Goal: Task Accomplishment & Management: Use online tool/utility

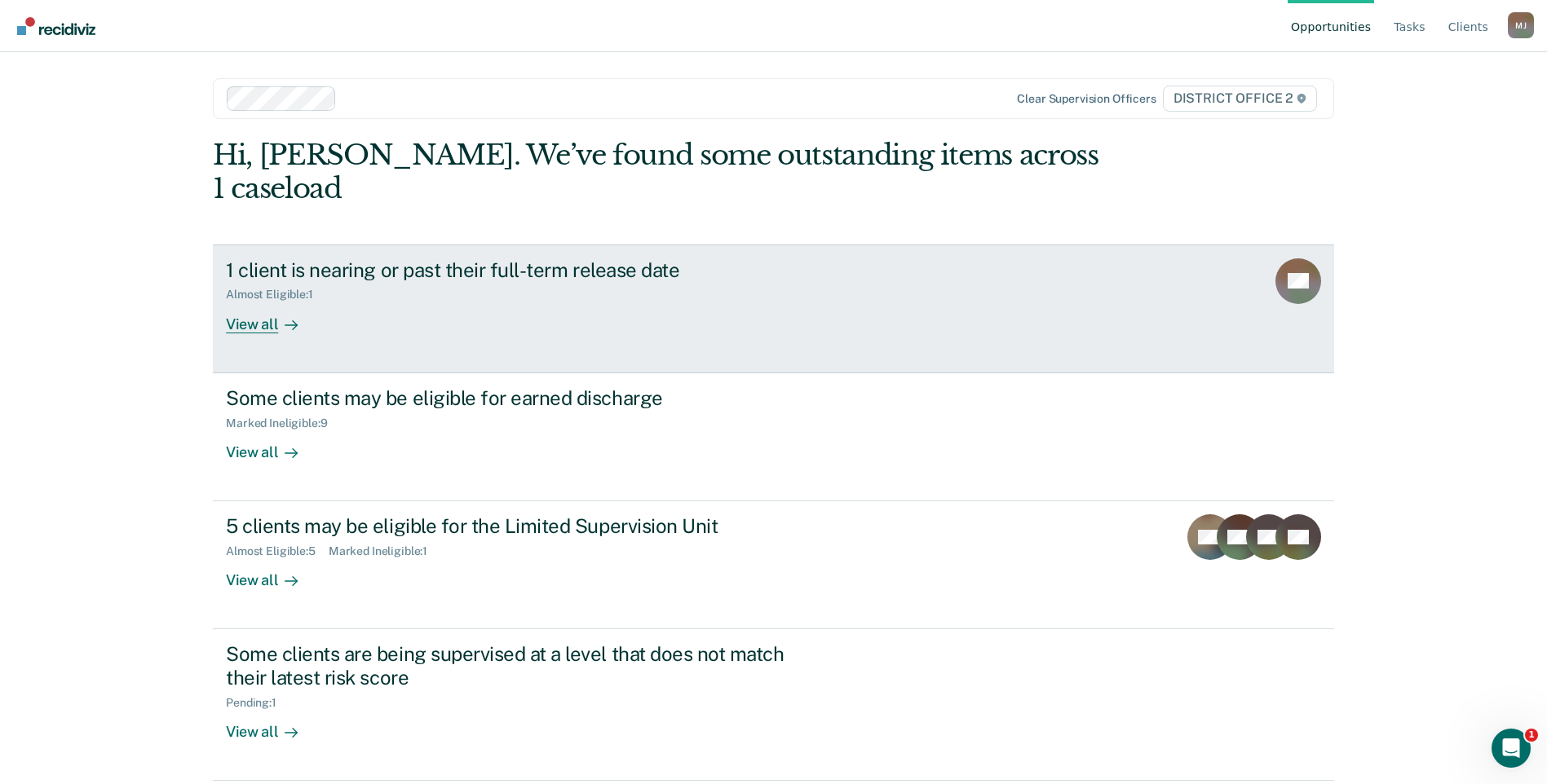
click at [558, 258] on div "1 client is nearing or past their full-term release date" at bounding box center [512, 270] width 573 height 24
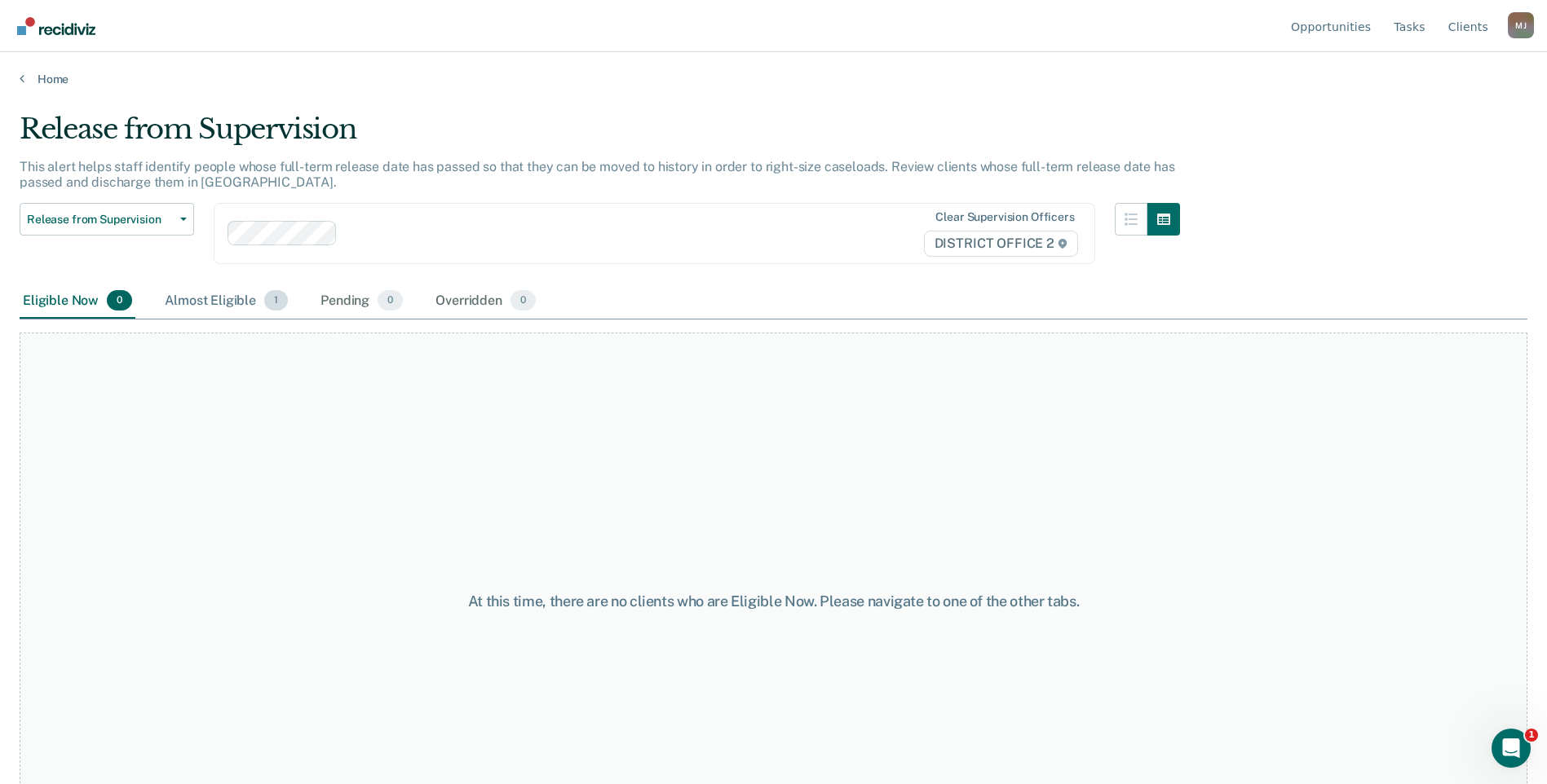
click at [227, 307] on div "Almost Eligible 1" at bounding box center [227, 302] width 130 height 36
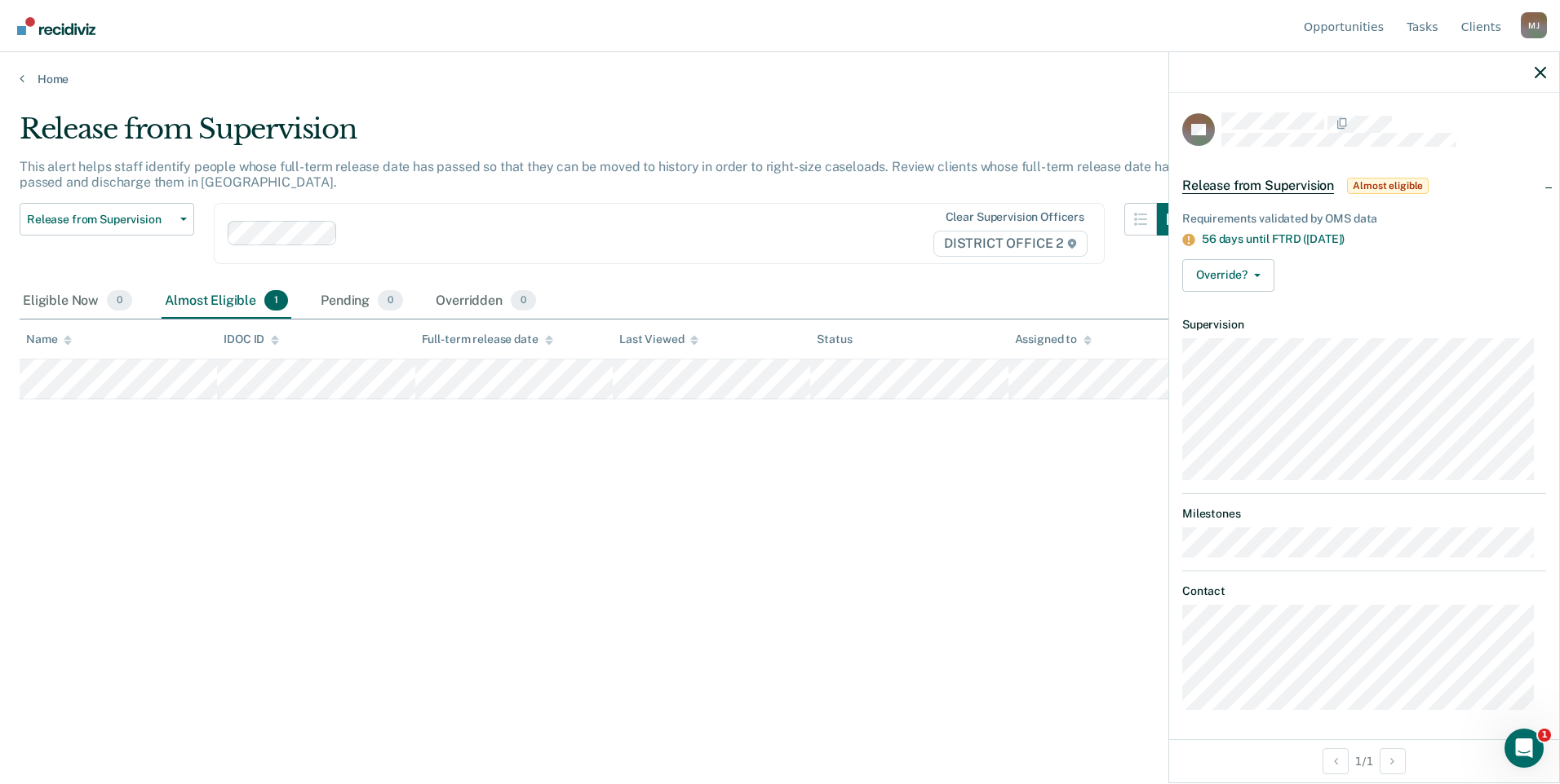
click at [866, 443] on div "Release from Supervision This alert helps staff identify people whose full-term…" at bounding box center [780, 387] width 1521 height 550
click at [1532, 78] on div at bounding box center [1364, 73] width 390 height 41
click at [1537, 73] on icon "button" at bounding box center [1540, 73] width 11 height 11
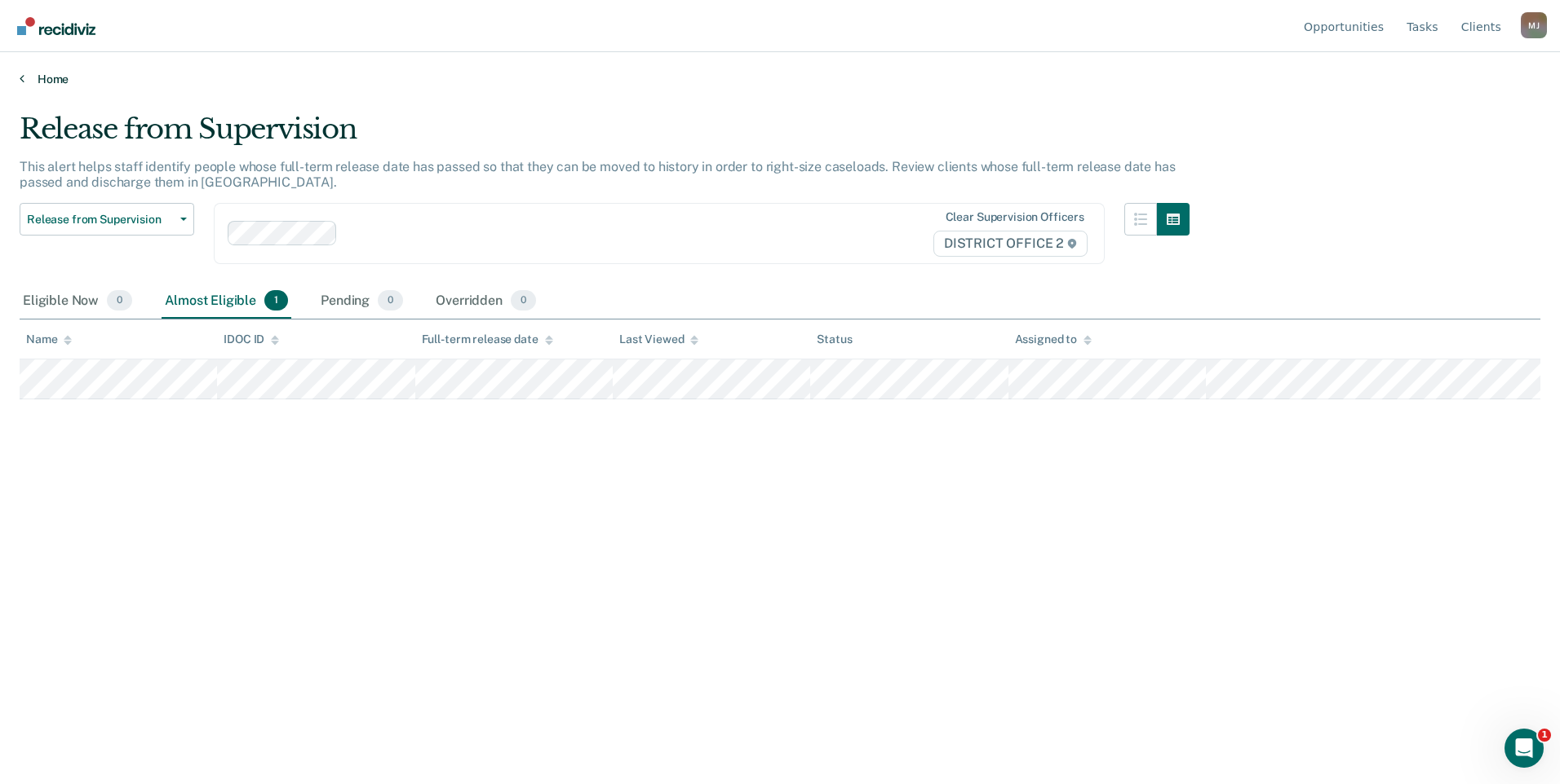
click at [24, 78] on icon at bounding box center [21, 78] width 5 height 13
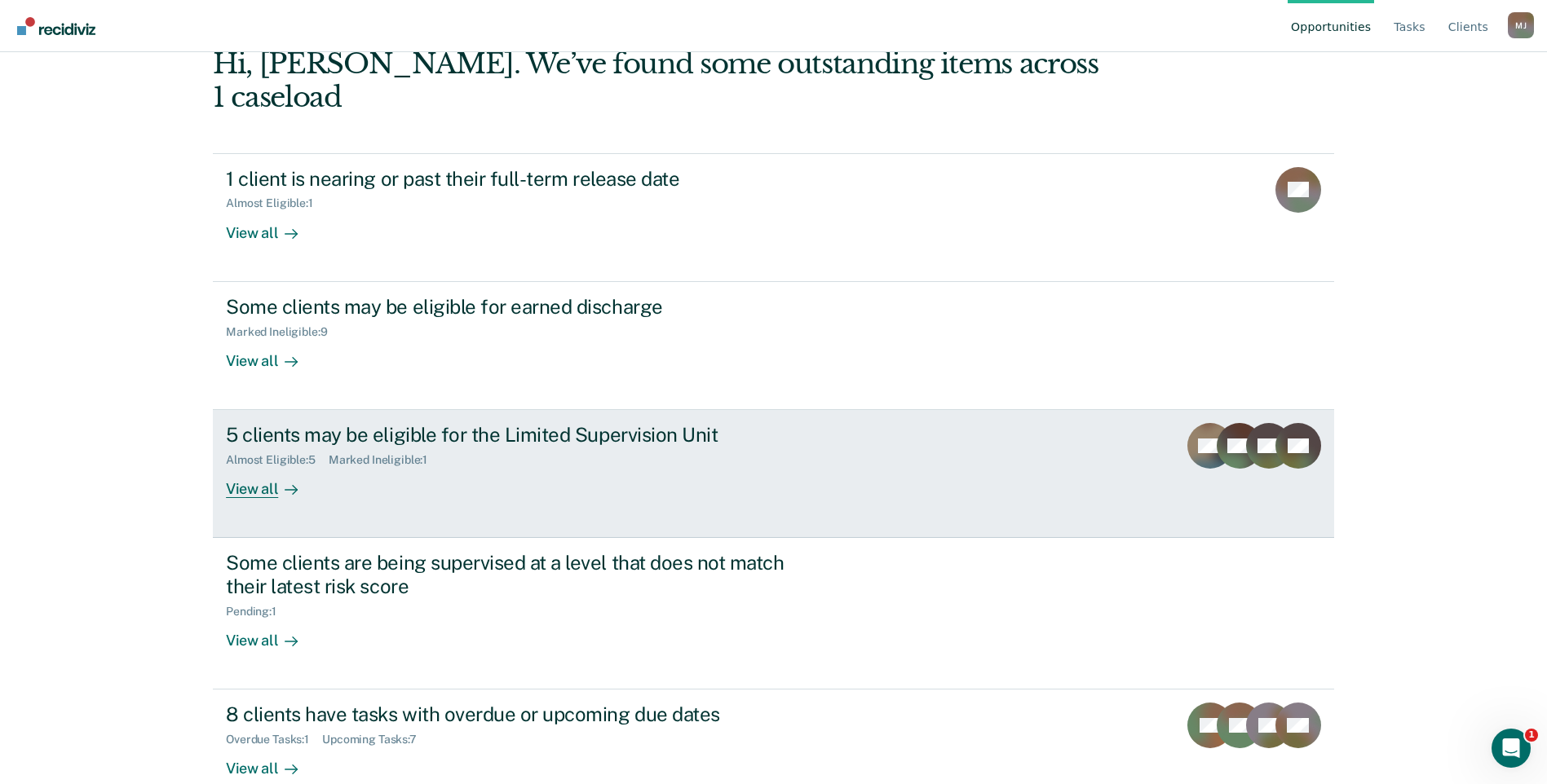
scroll to position [92, 0]
click at [488, 447] on div "5 clients may be eligible for the Limited Supervision Unit Almost Eligible : 5 …" at bounding box center [532, 460] width 612 height 75
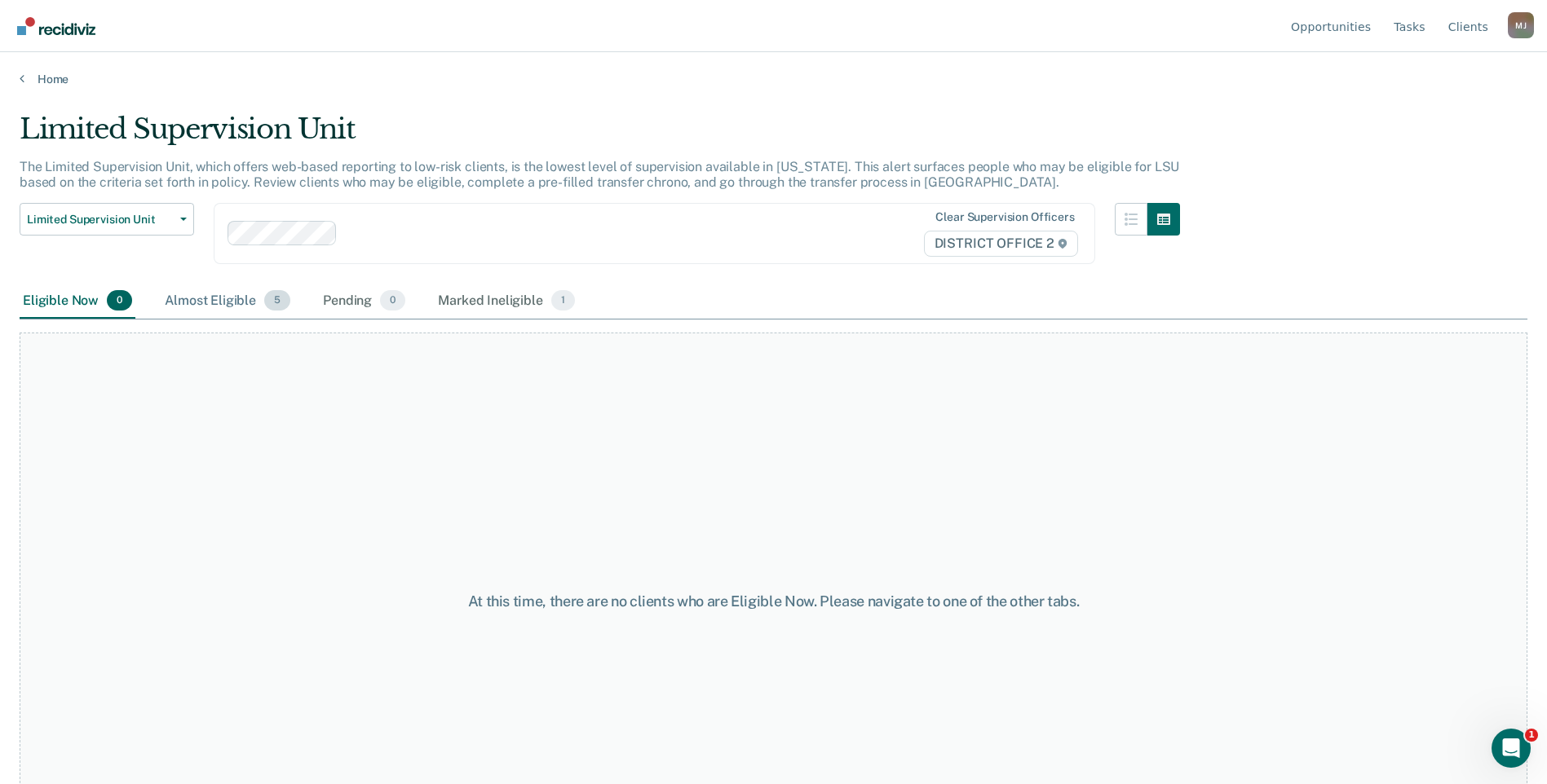
click at [218, 302] on div "Almost Eligible 5" at bounding box center [228, 302] width 132 height 36
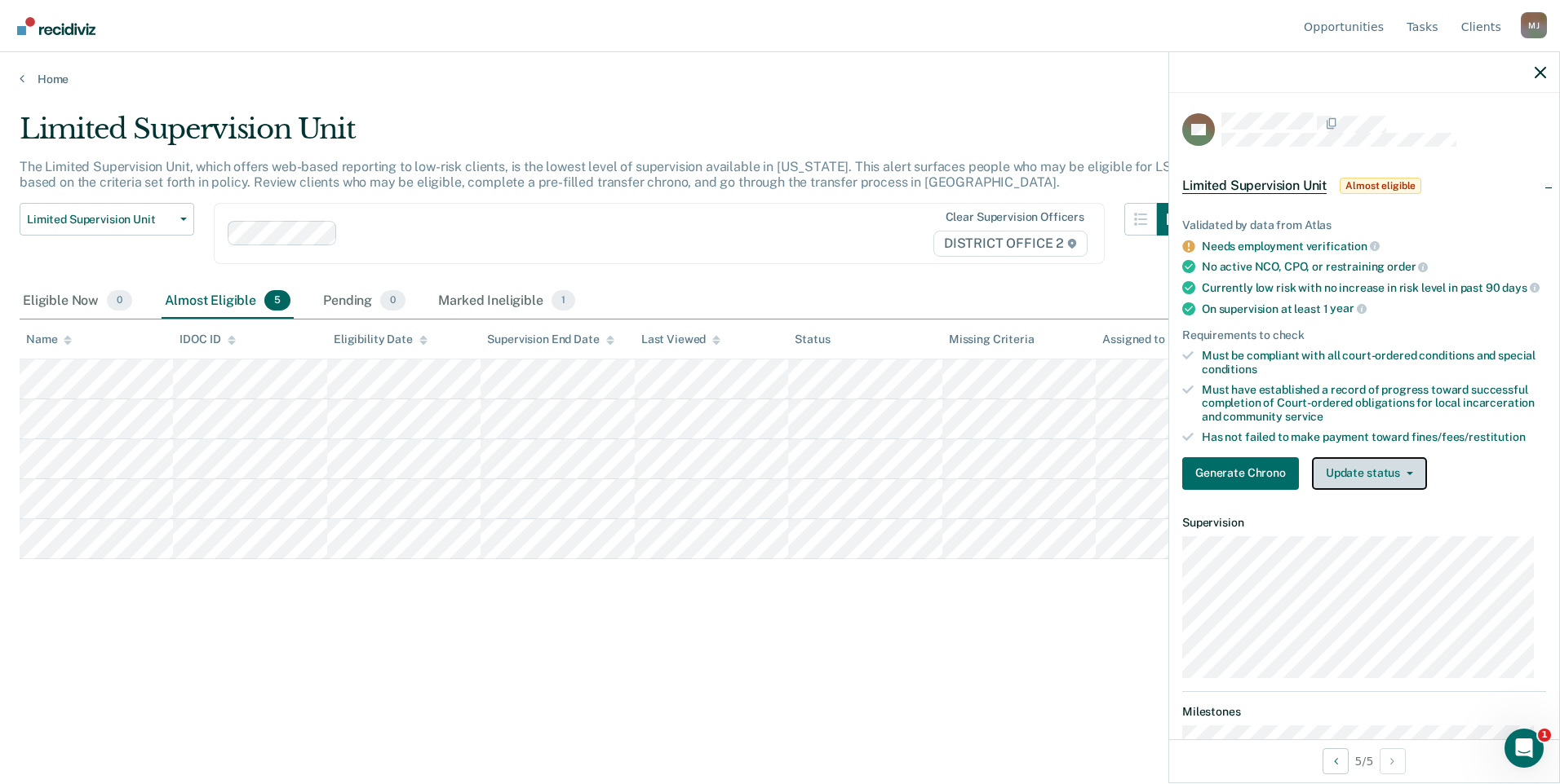
click at [1405, 479] on button "Update status" at bounding box center [1369, 473] width 115 height 33
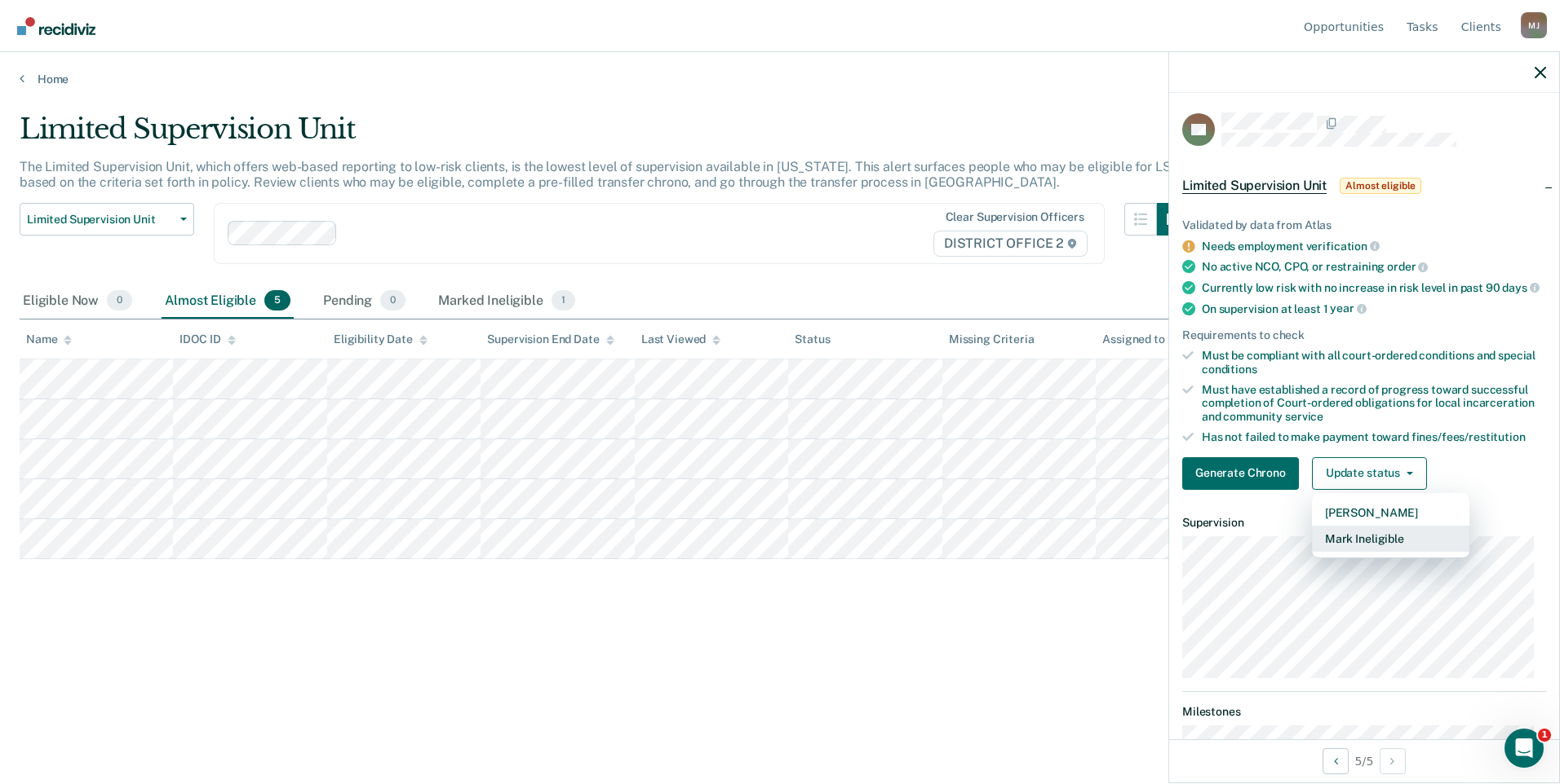
click at [1360, 552] on button "Mark Ineligible" at bounding box center [1390, 538] width 158 height 26
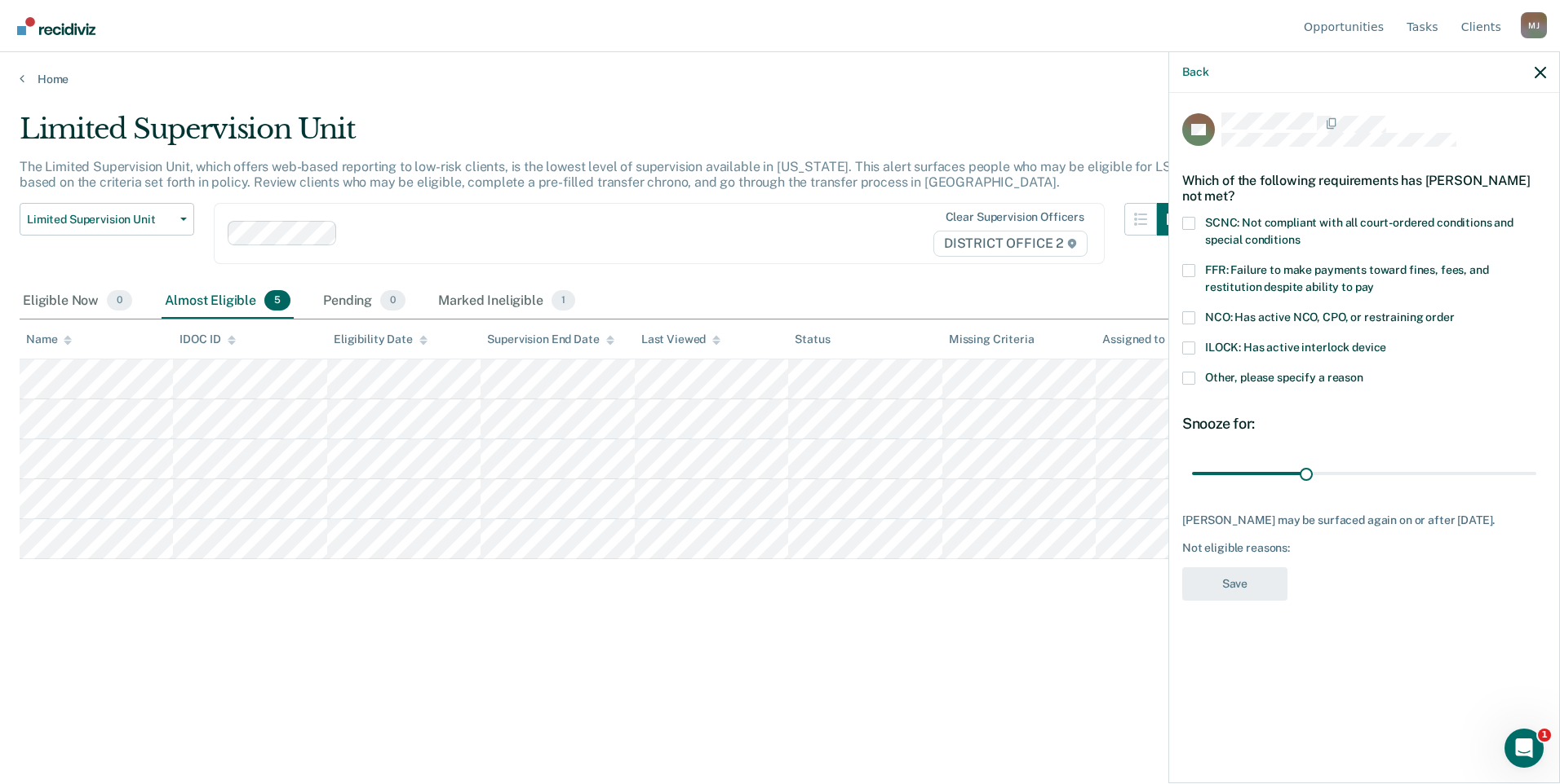
drag, startPoint x: 1185, startPoint y: 220, endPoint x: 1211, endPoint y: 244, distance: 35.4
click at [1189, 221] on span at bounding box center [1189, 224] width 13 height 13
click at [1299, 234] on input "SCNC: Not compliant with all court-ordered conditions and special conditions" at bounding box center [1299, 234] width 0 height 0
drag, startPoint x: 1188, startPoint y: 268, endPoint x: 1203, endPoint y: 274, distance: 16.2
click at [1190, 269] on span at bounding box center [1189, 271] width 13 height 13
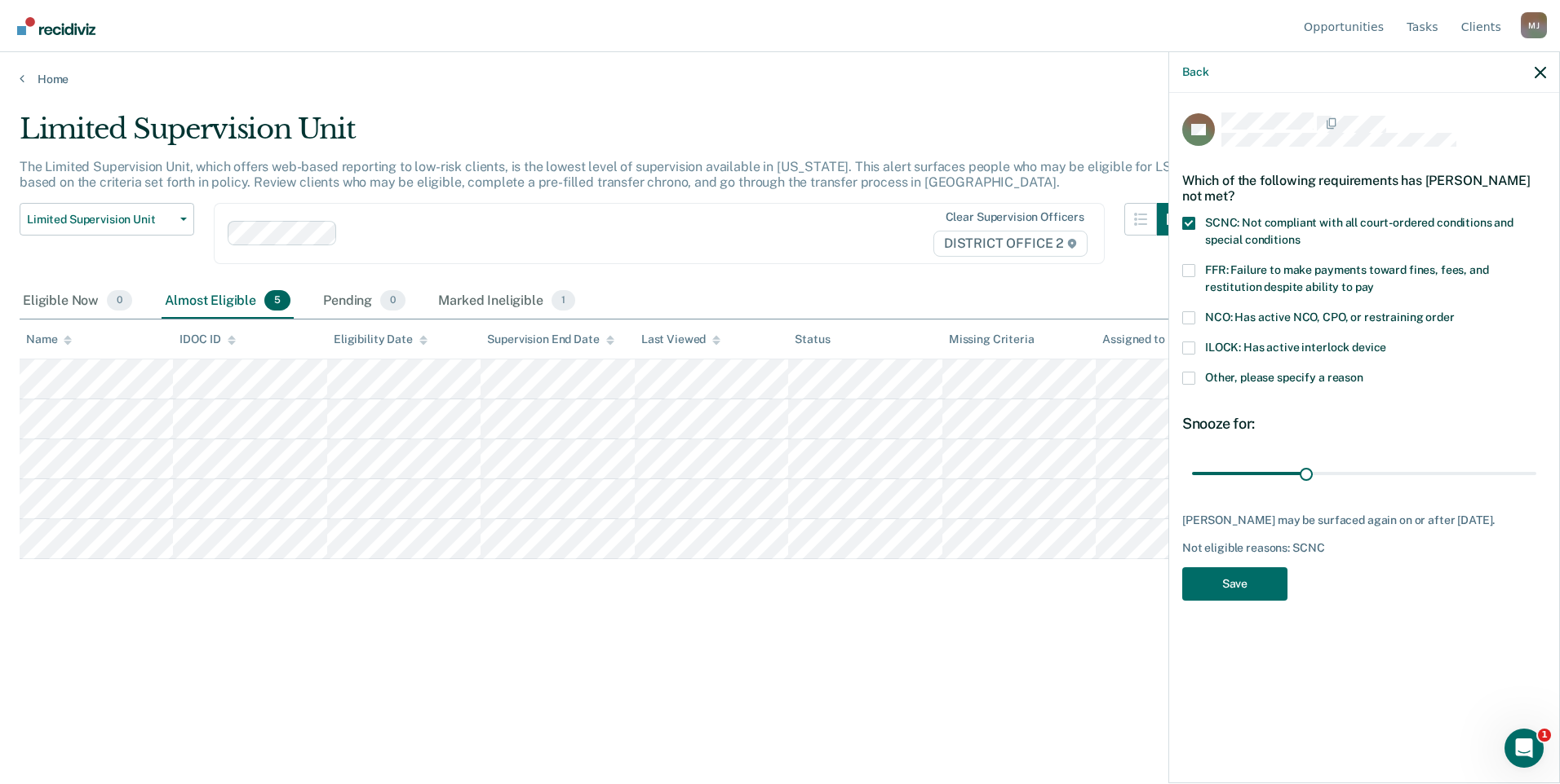
click at [1373, 281] on input "FFR: Failure to make payments toward fines, fees, and restitution despite abili…" at bounding box center [1373, 281] width 0 height 0
drag, startPoint x: 1306, startPoint y: 473, endPoint x: 1504, endPoint y: 511, distance: 201.6
type input "90"
click at [1536, 468] on input "range" at bounding box center [1364, 473] width 344 height 29
click at [1259, 589] on button "Save" at bounding box center [1235, 584] width 105 height 33
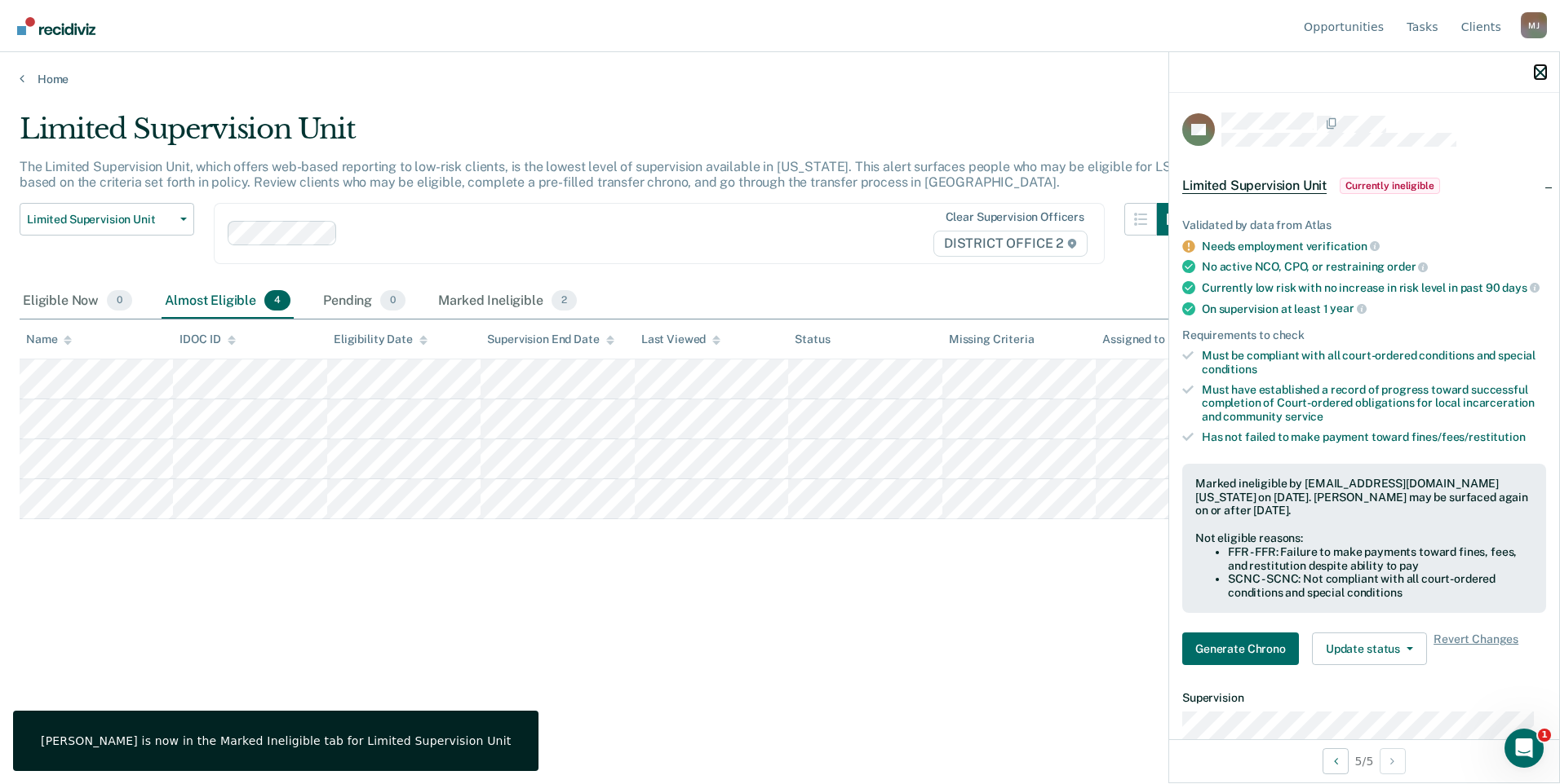
click at [1545, 75] on icon "button" at bounding box center [1540, 73] width 11 height 11
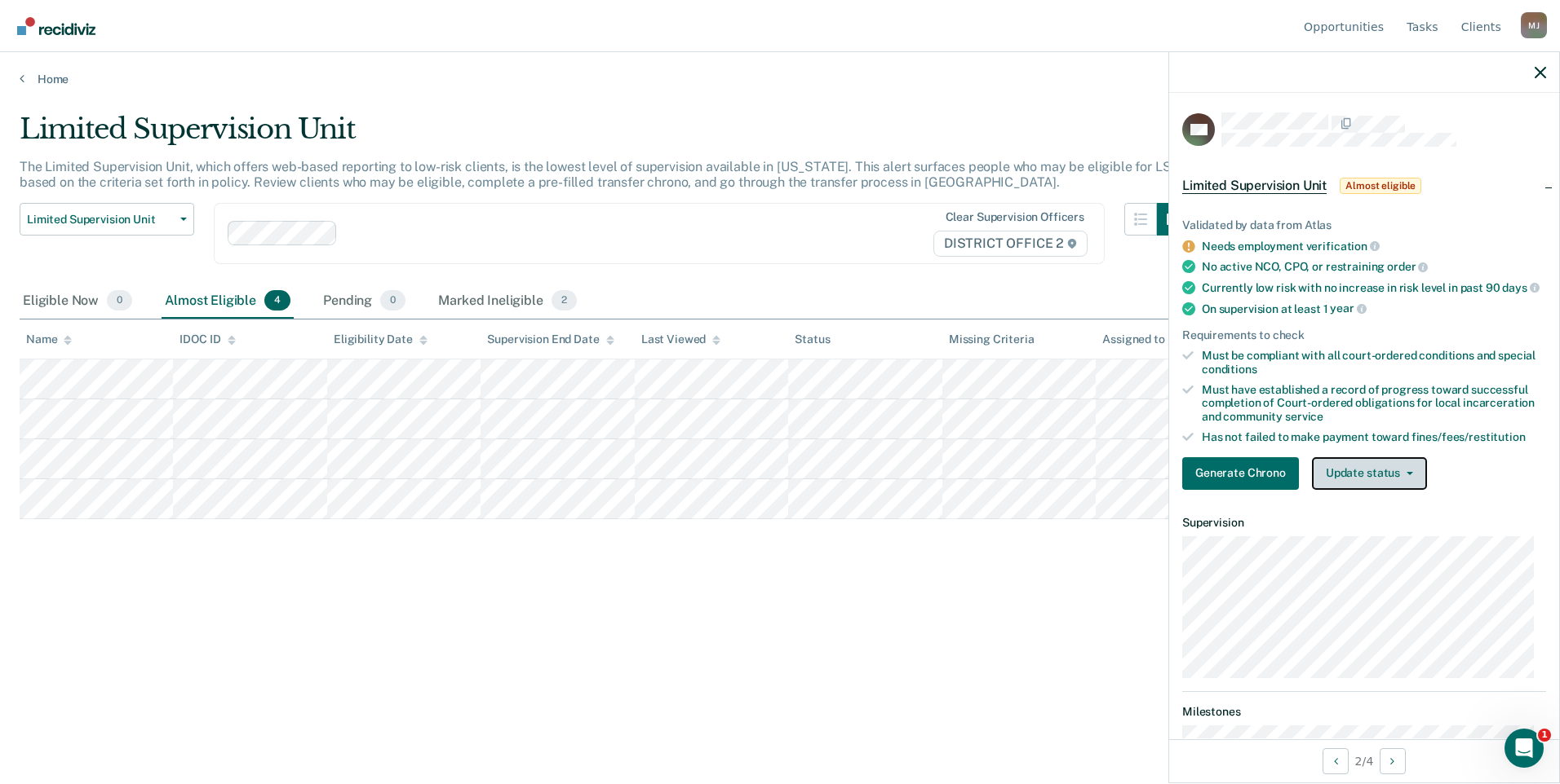
click at [1406, 475] on icon "button" at bounding box center [1409, 473] width 7 height 3
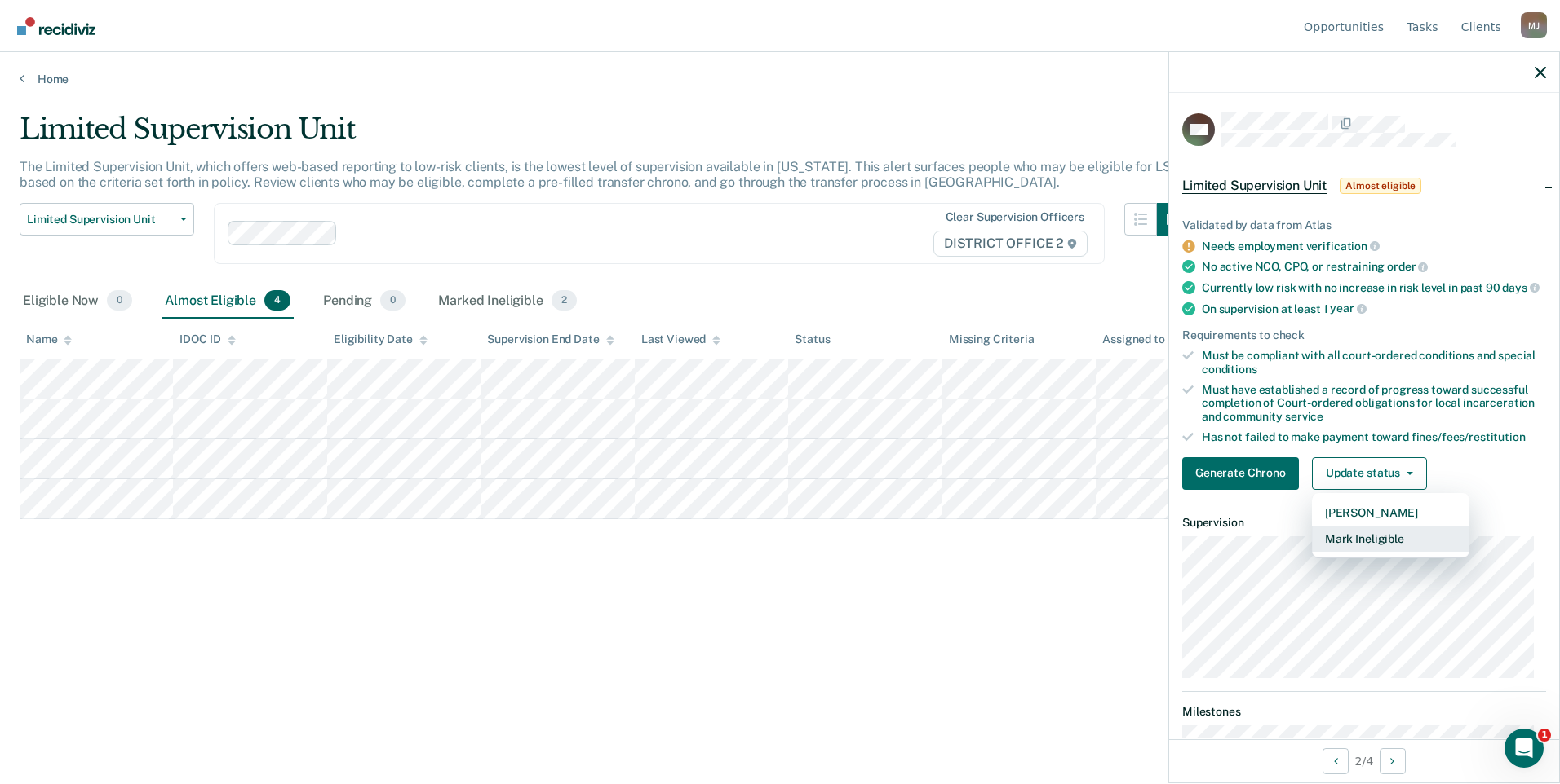
click at [1370, 552] on button "Mark Ineligible" at bounding box center [1390, 538] width 158 height 26
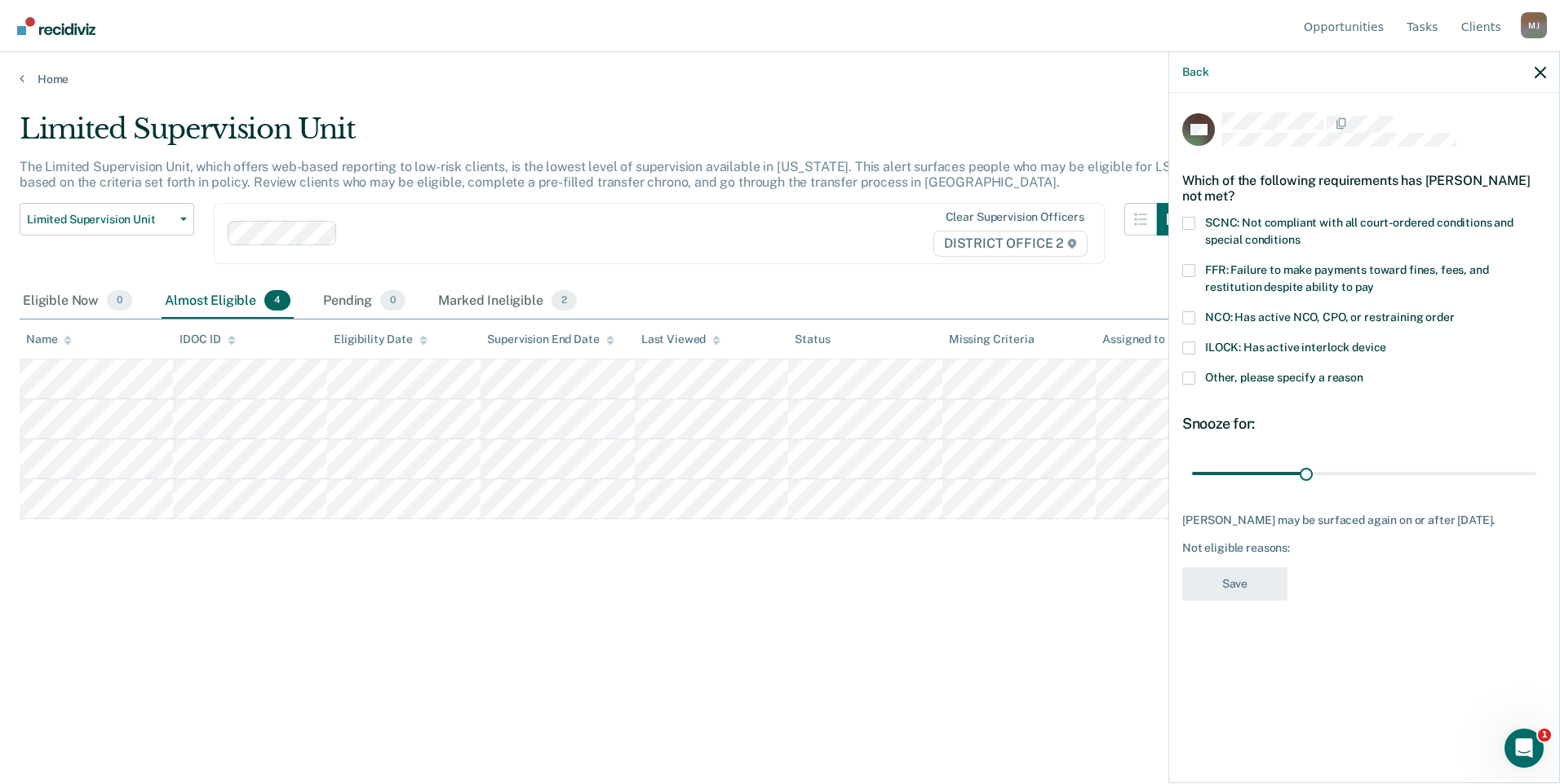
click at [1188, 377] on span at bounding box center [1189, 379] width 13 height 13
click at [1363, 372] on input "Other, please specify a reason" at bounding box center [1363, 372] width 0 height 0
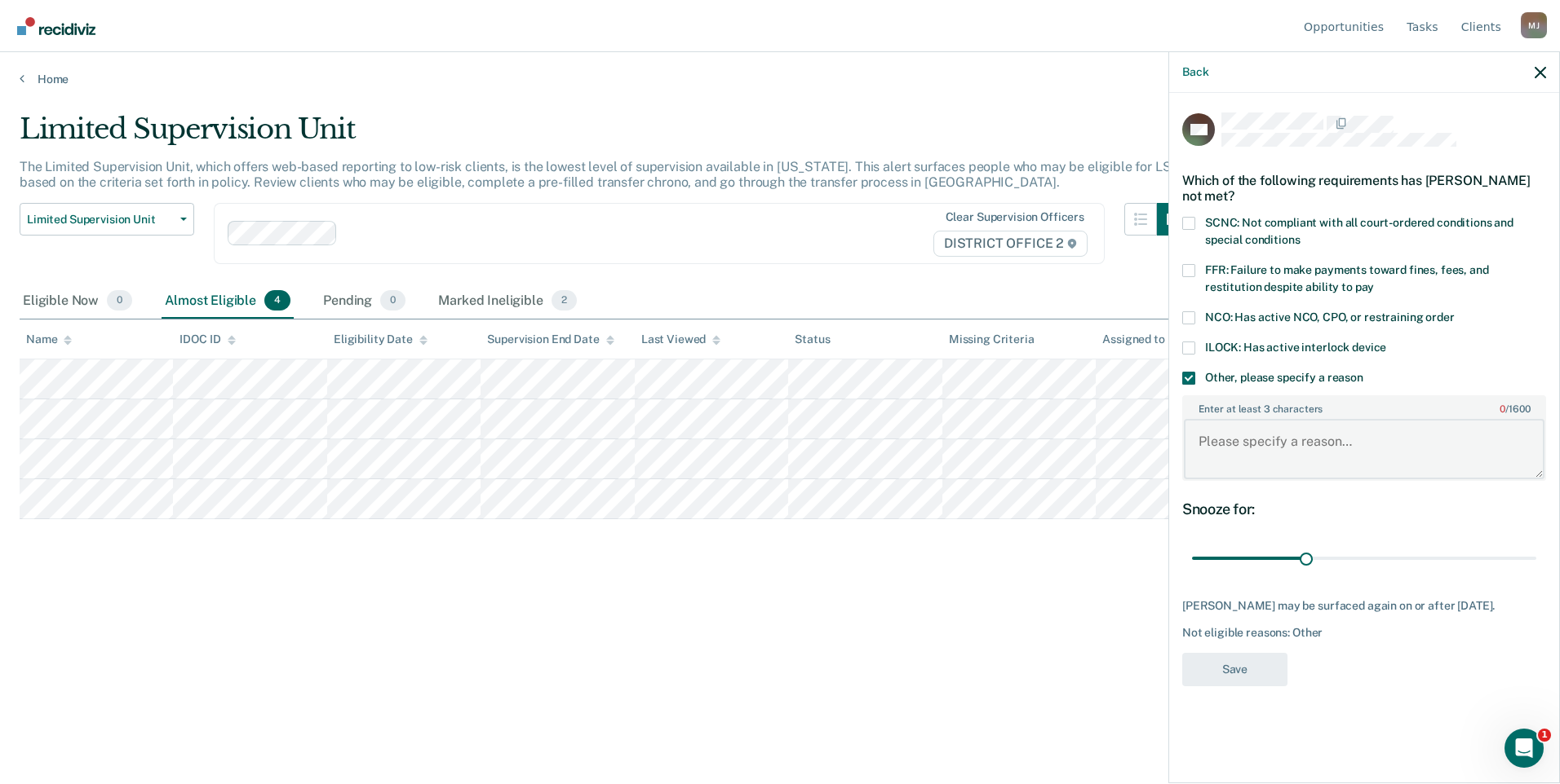
click at [1299, 444] on textarea "Enter at least 3 characters 0 / 1600" at bounding box center [1363, 448] width 361 height 60
click at [1373, 437] on textarea "[MEDICAL_DATA]" at bounding box center [1363, 448] width 361 height 60
type textarea "[MEDICAL_DATA]"
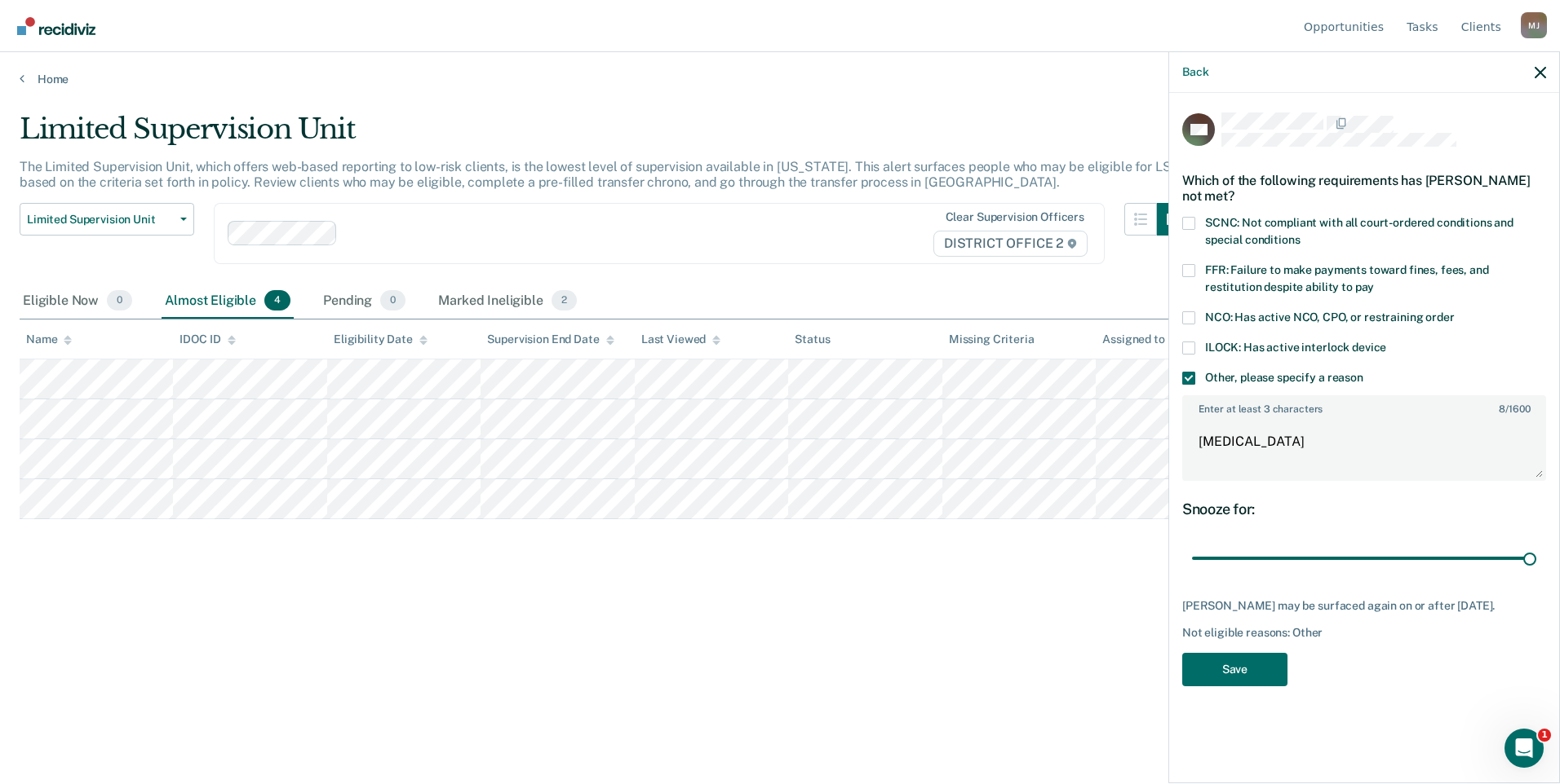
drag, startPoint x: 1307, startPoint y: 560, endPoint x: 1559, endPoint y: 582, distance: 253.0
type input "90"
click at [1536, 574] on input "range" at bounding box center [1364, 559] width 344 height 29
click at [1302, 435] on textarea "[MEDICAL_DATA]" at bounding box center [1363, 448] width 361 height 60
type textarea "[MEDICAL_DATA] of meth"
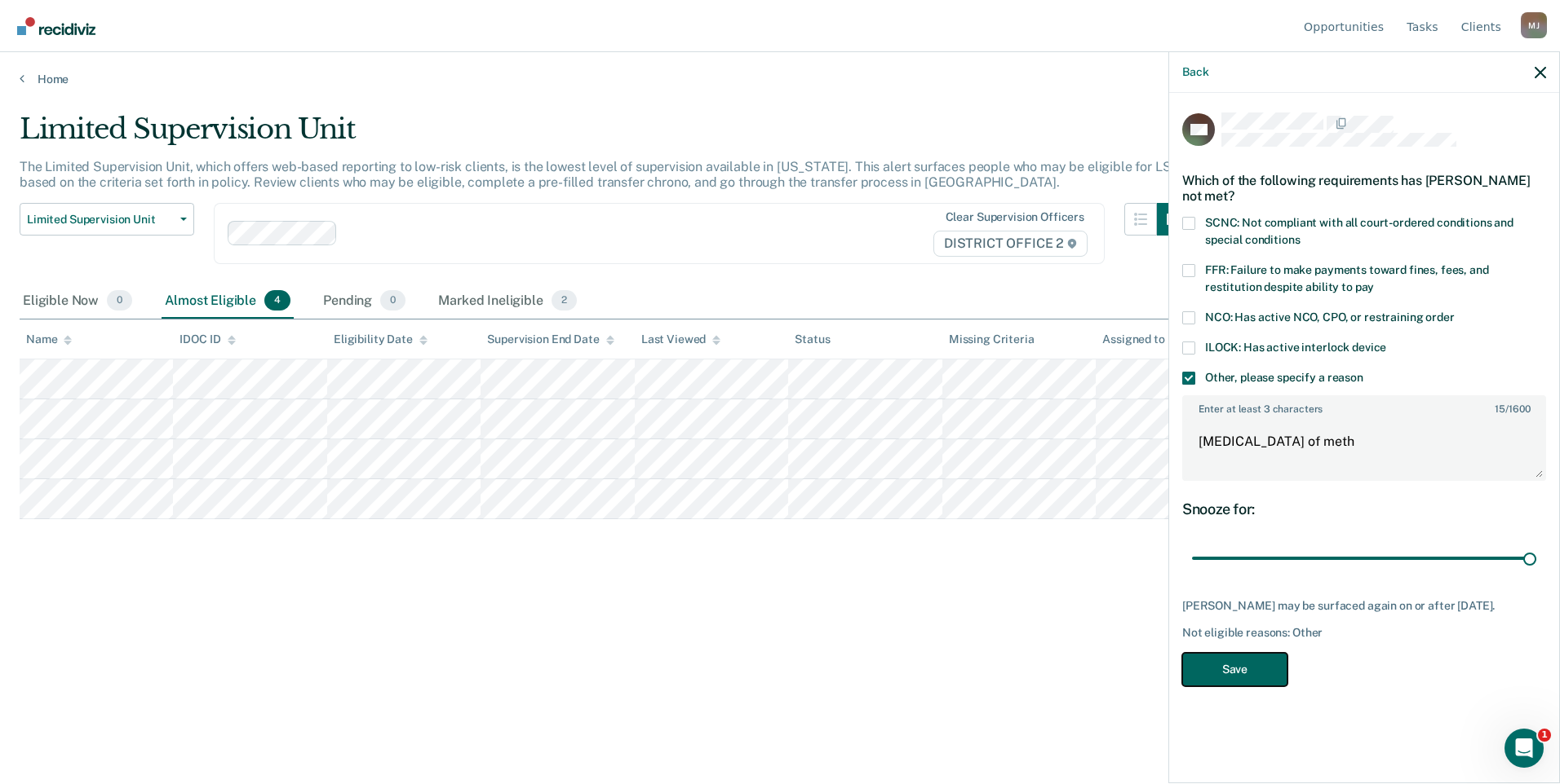
click at [1246, 664] on button "Save" at bounding box center [1235, 669] width 105 height 33
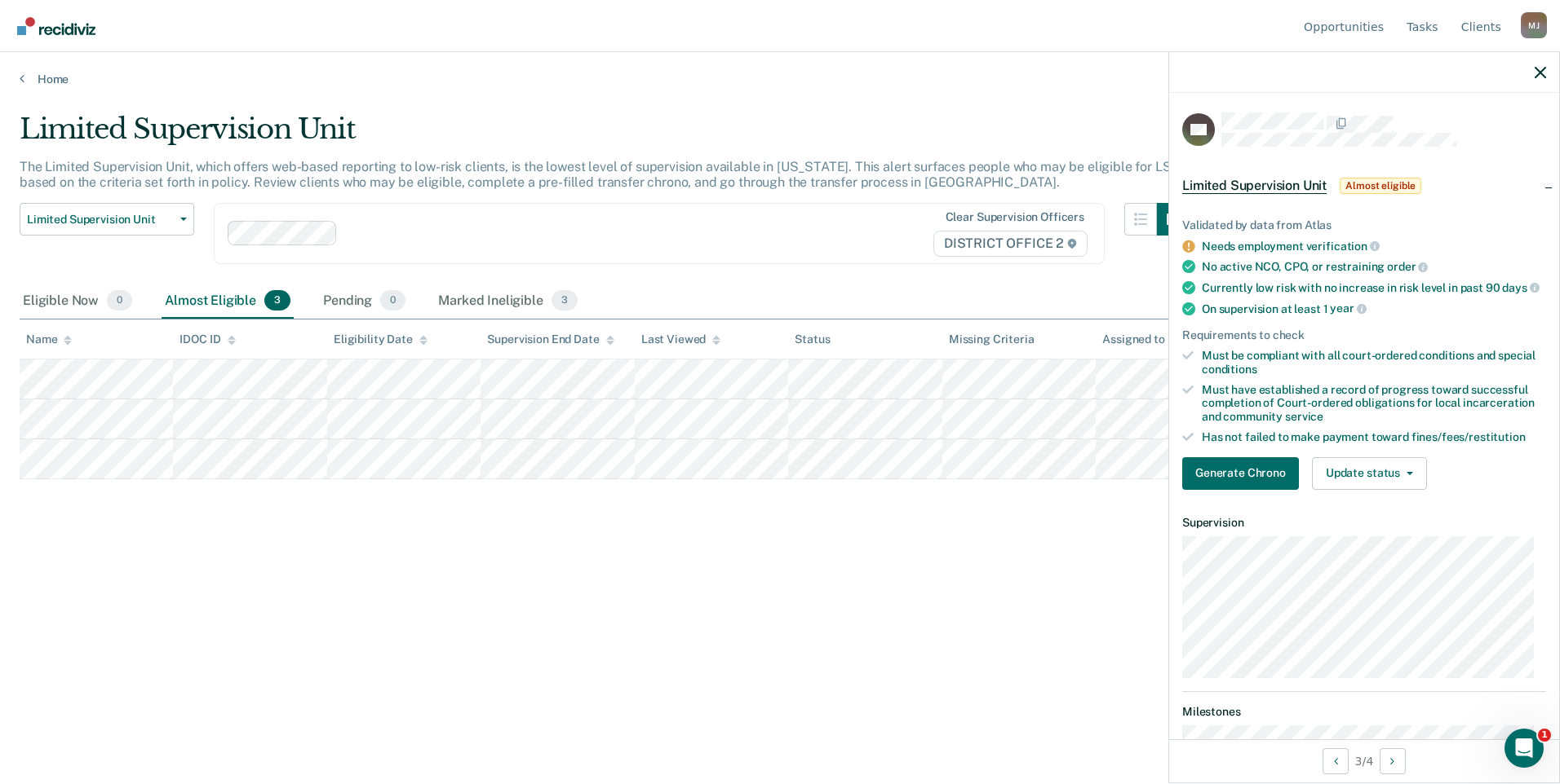
click at [664, 518] on div "Limited Supervision Unit The Limited Supervision Unit, which offers web-based r…" at bounding box center [780, 387] width 1521 height 550
click at [1407, 488] on button "Update status" at bounding box center [1369, 473] width 115 height 33
click at [1374, 549] on button "Mark Ineligible" at bounding box center [1390, 538] width 158 height 26
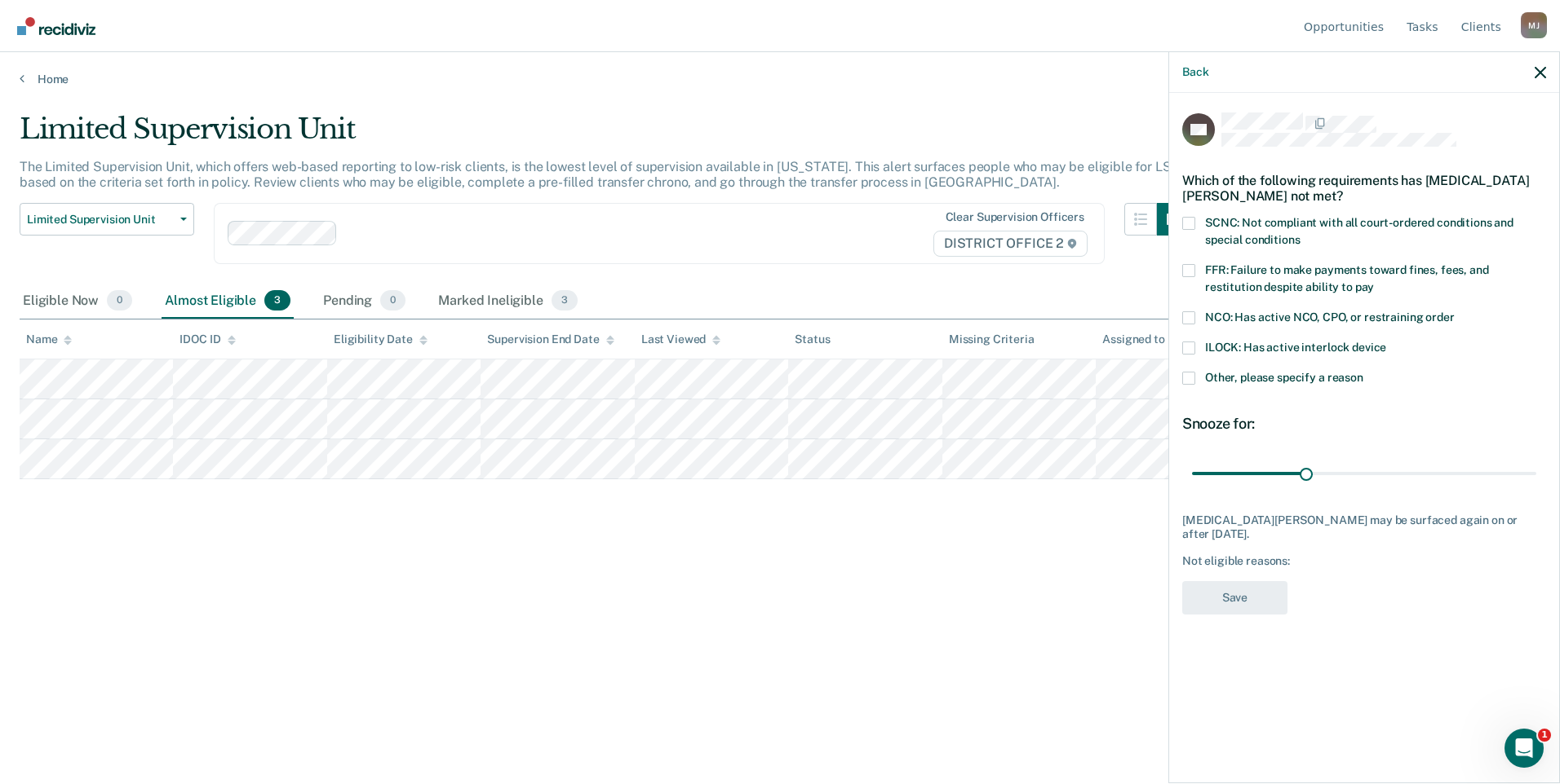
click at [1102, 630] on div "Limited Supervision Unit The Limited Supervision Unit, which offers web-based r…" at bounding box center [780, 387] width 1521 height 550
click at [1532, 69] on div "Back" at bounding box center [1364, 73] width 390 height 41
click at [1541, 73] on icon "button" at bounding box center [1540, 73] width 11 height 11
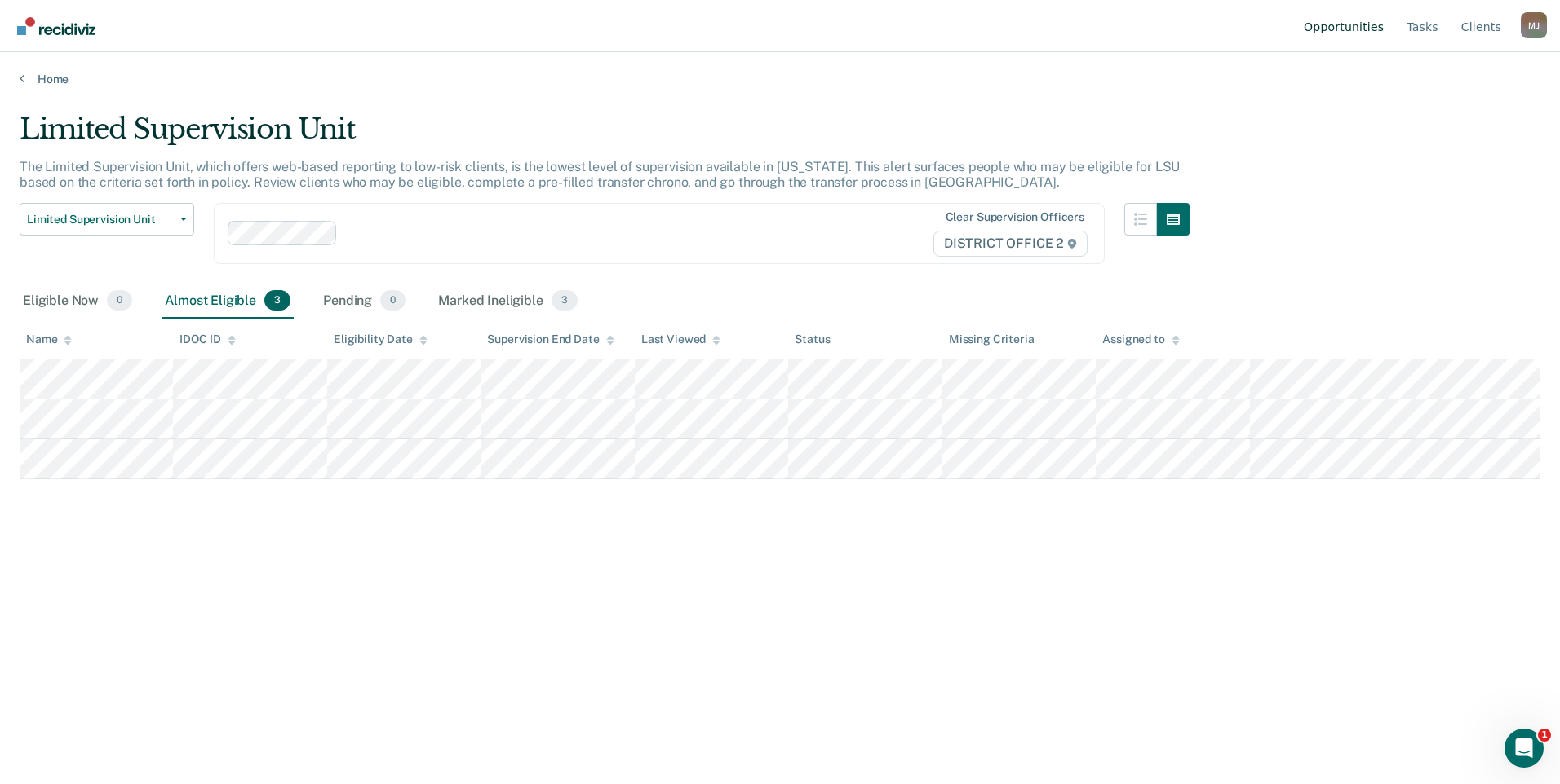
click at [1349, 21] on link "Opportunities" at bounding box center [1343, 26] width 86 height 53
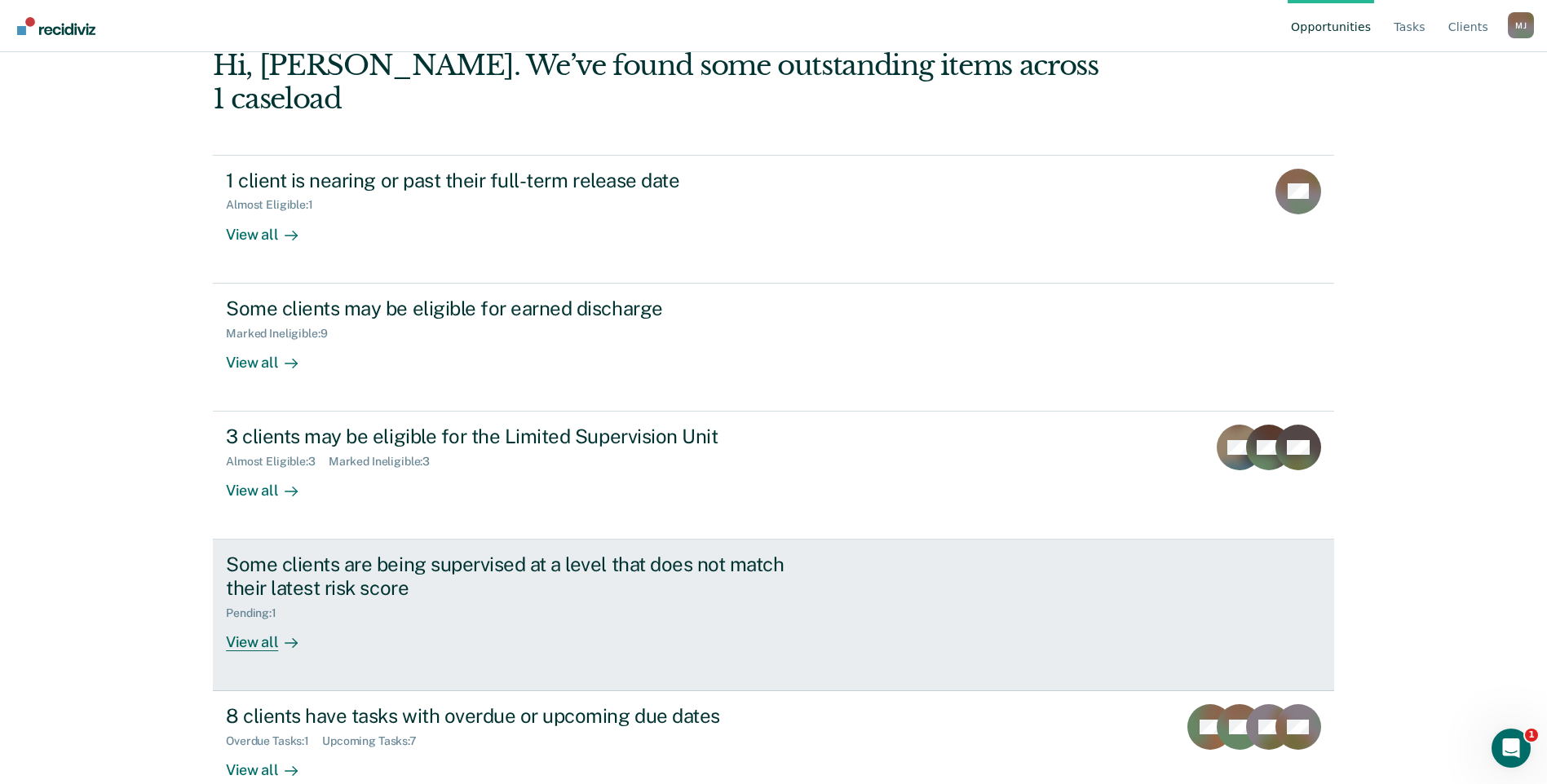
scroll to position [92, 0]
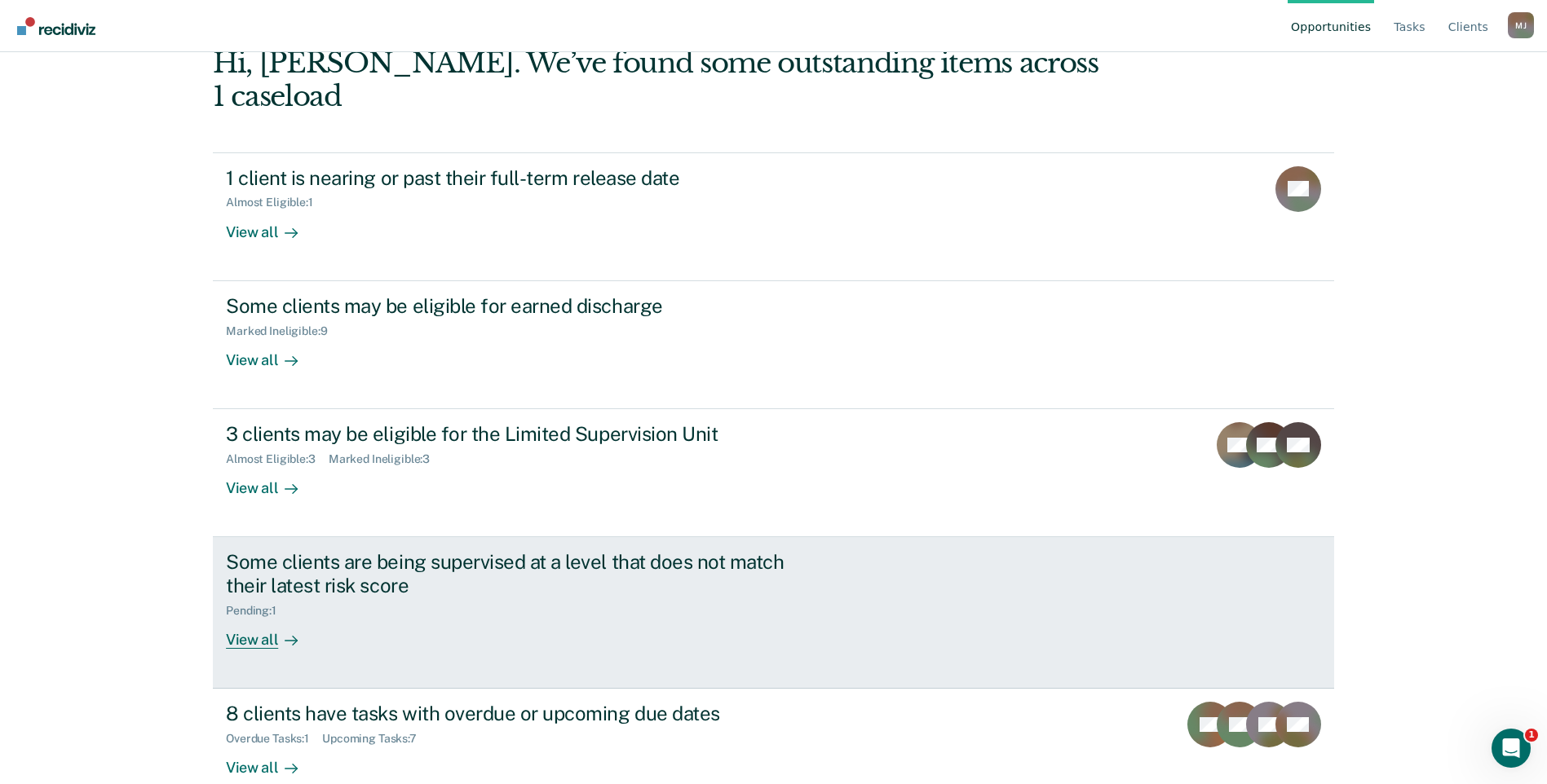
click at [452, 598] on div "Pending : 1" at bounding box center [512, 607] width 573 height 20
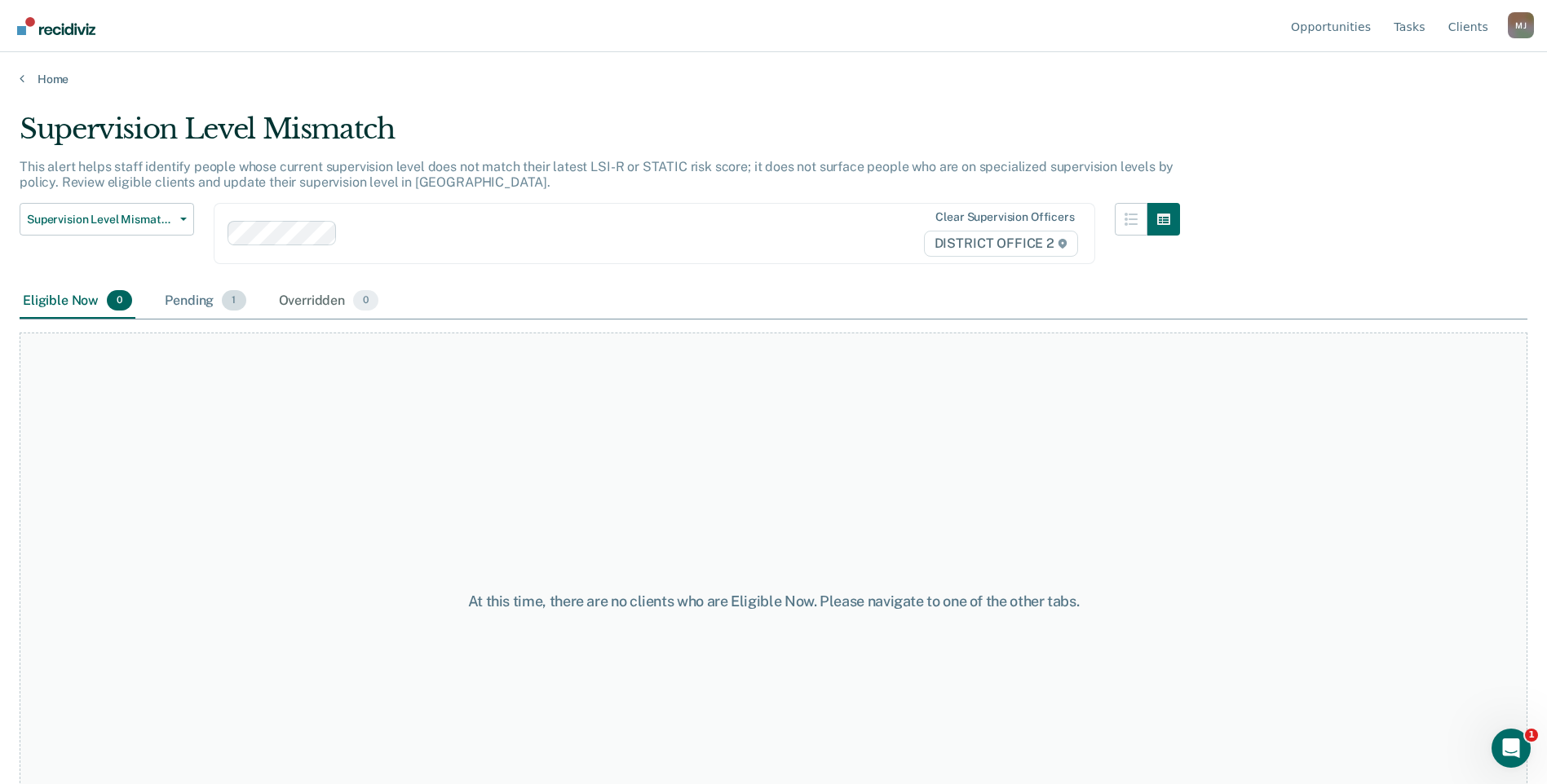
click at [179, 299] on div "Pending 1" at bounding box center [205, 302] width 87 height 36
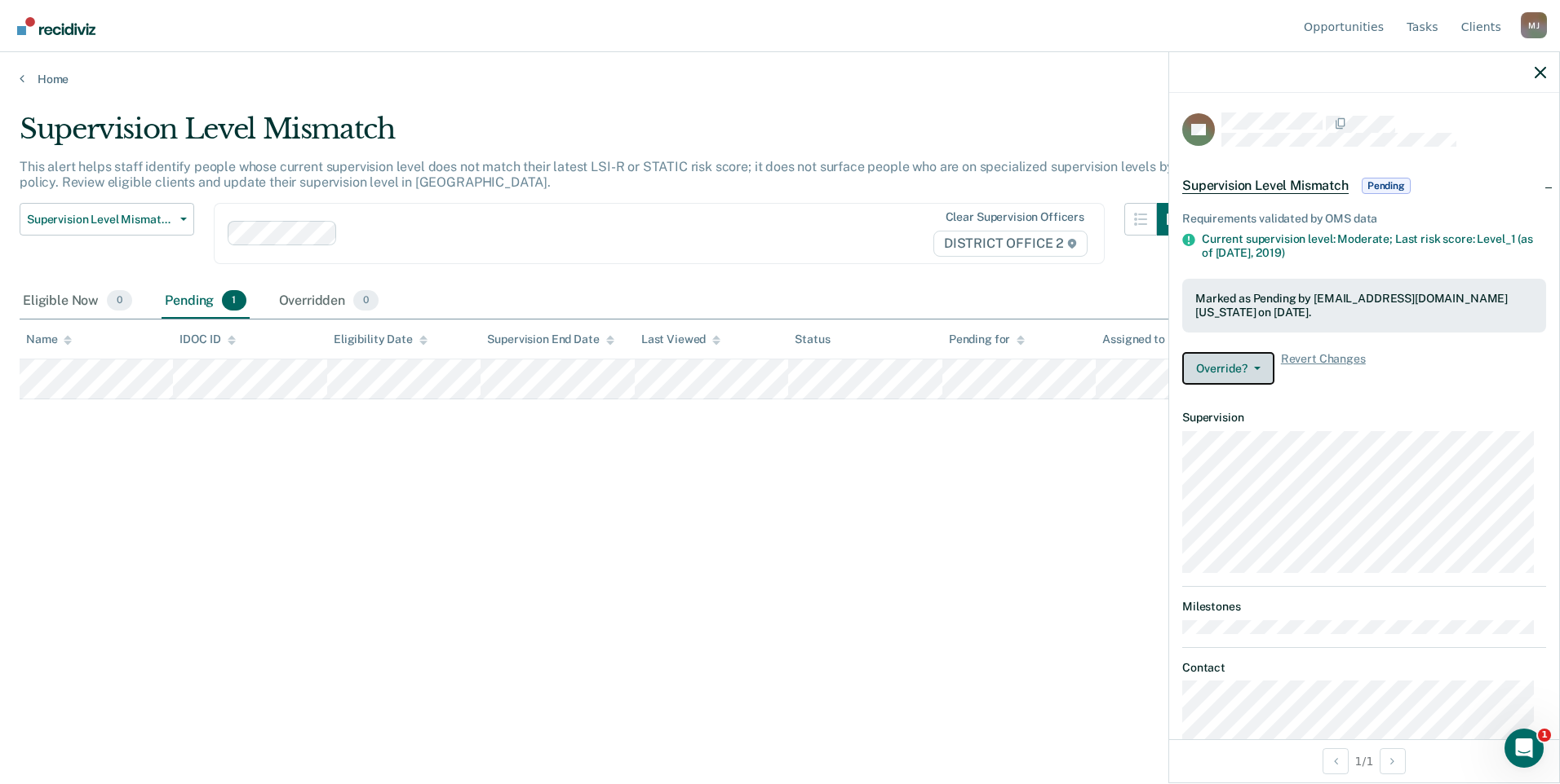
click at [1261, 363] on button "Override?" at bounding box center [1228, 368] width 92 height 33
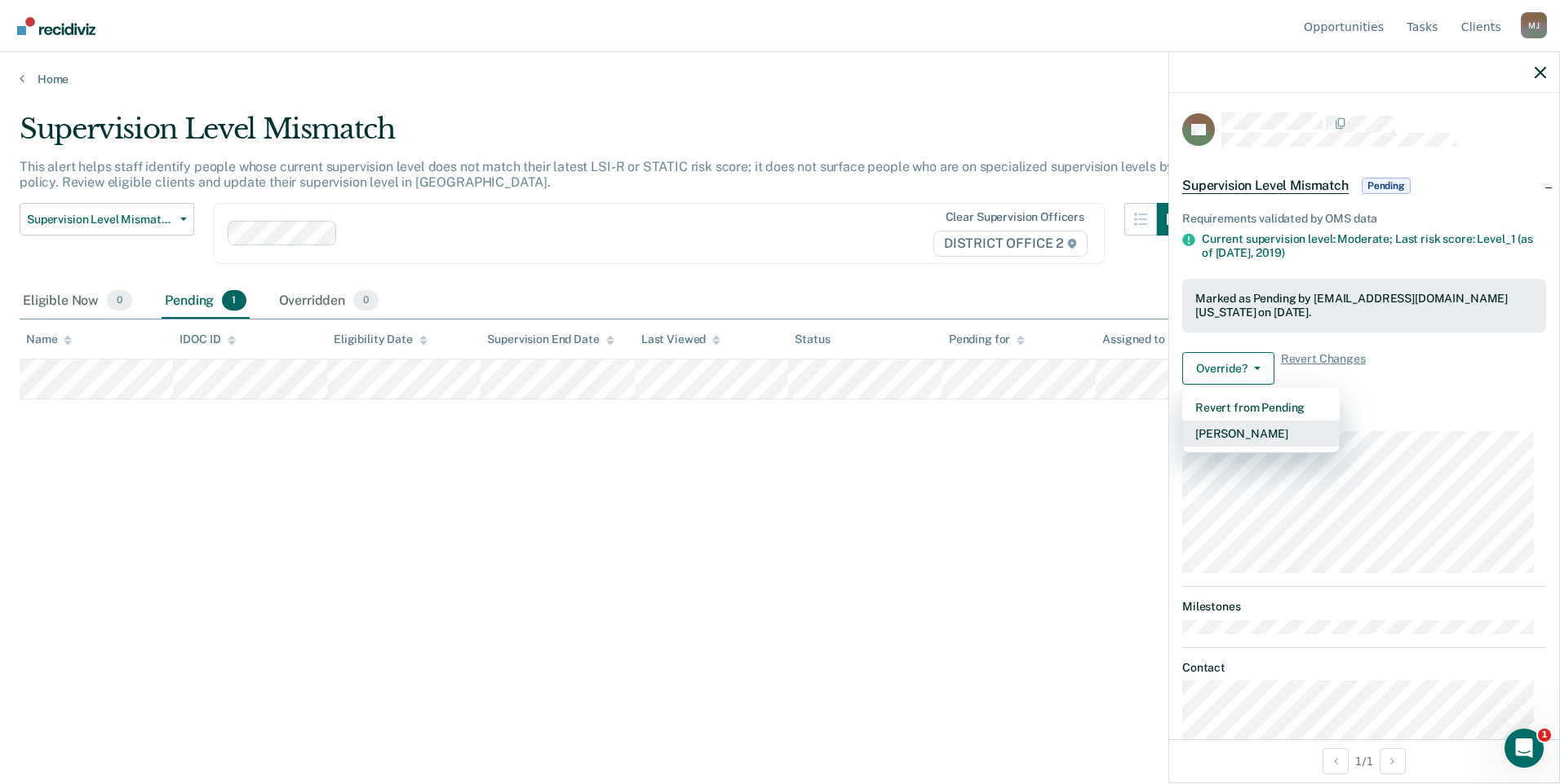
click at [1255, 435] on button "[PERSON_NAME]" at bounding box center [1261, 433] width 158 height 26
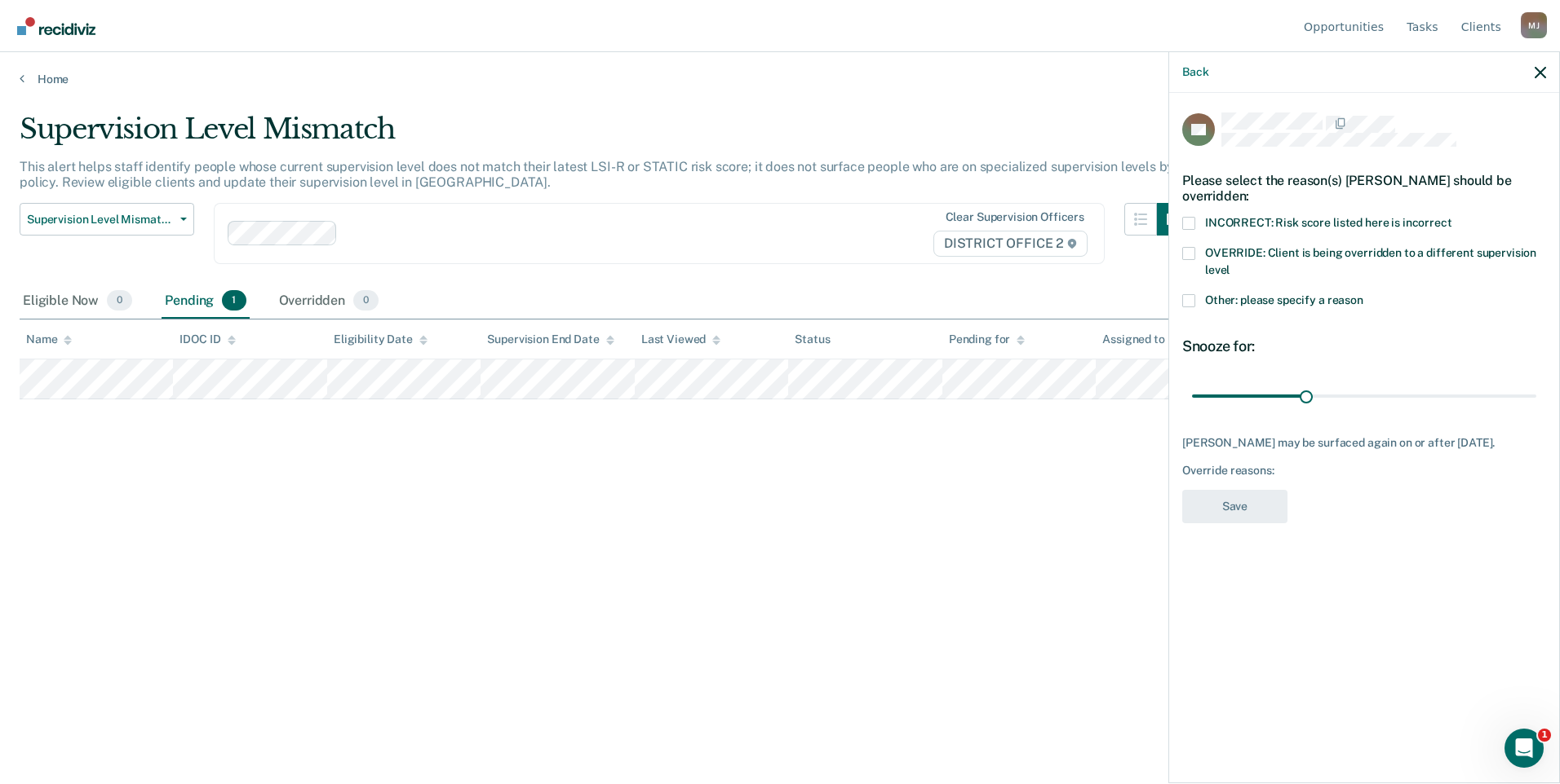
click at [1186, 251] on span at bounding box center [1189, 253] width 13 height 13
click at [1229, 264] on input "OVERRIDE: Client is being overridden to a different supervision level" at bounding box center [1229, 264] width 0 height 0
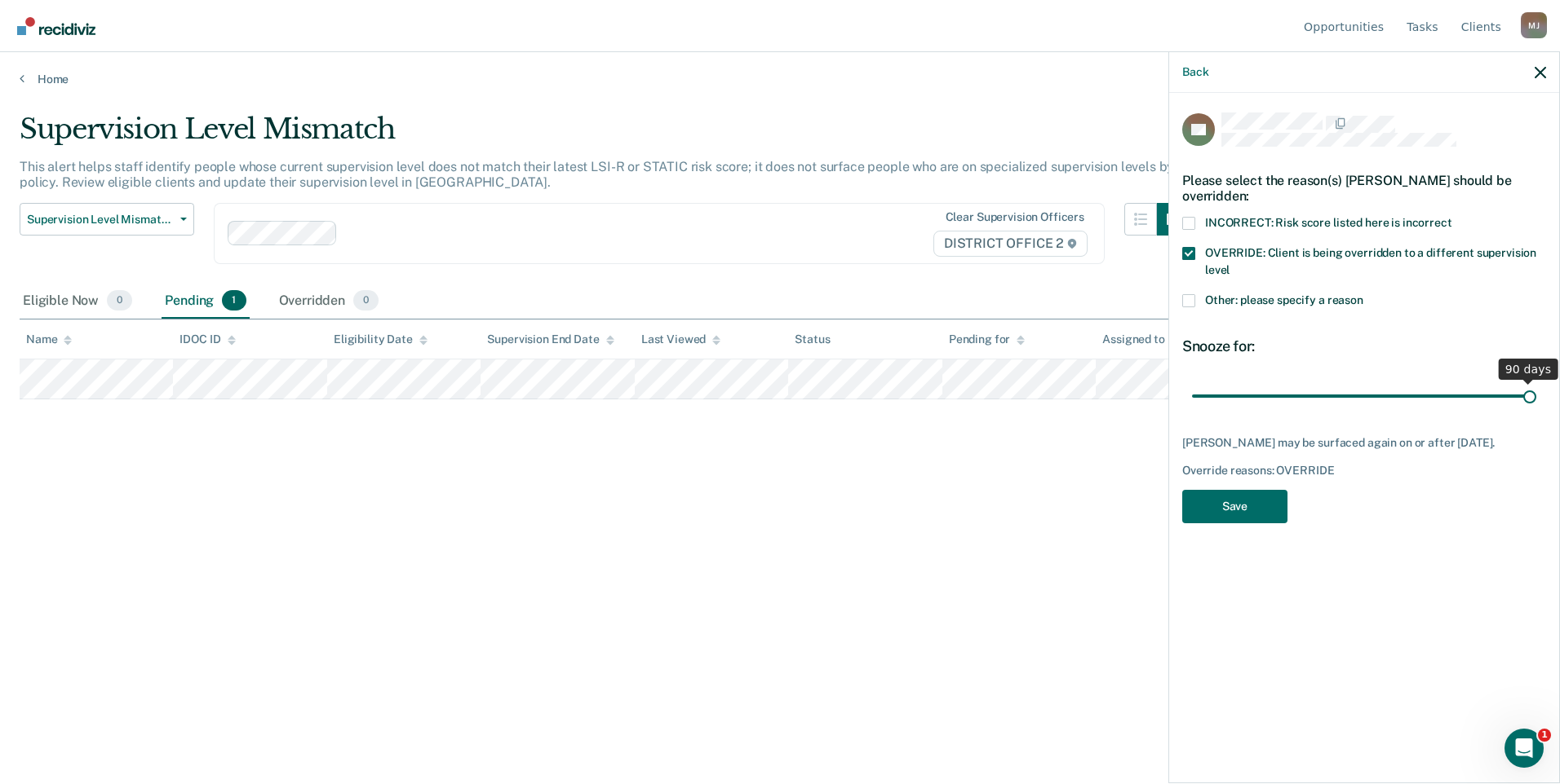
drag, startPoint x: 1307, startPoint y: 394, endPoint x: 1562, endPoint y: 390, distance: 255.0
type input "90"
click at [1536, 390] on input "range" at bounding box center [1364, 396] width 344 height 29
click at [1232, 506] on button "Save" at bounding box center [1235, 507] width 105 height 33
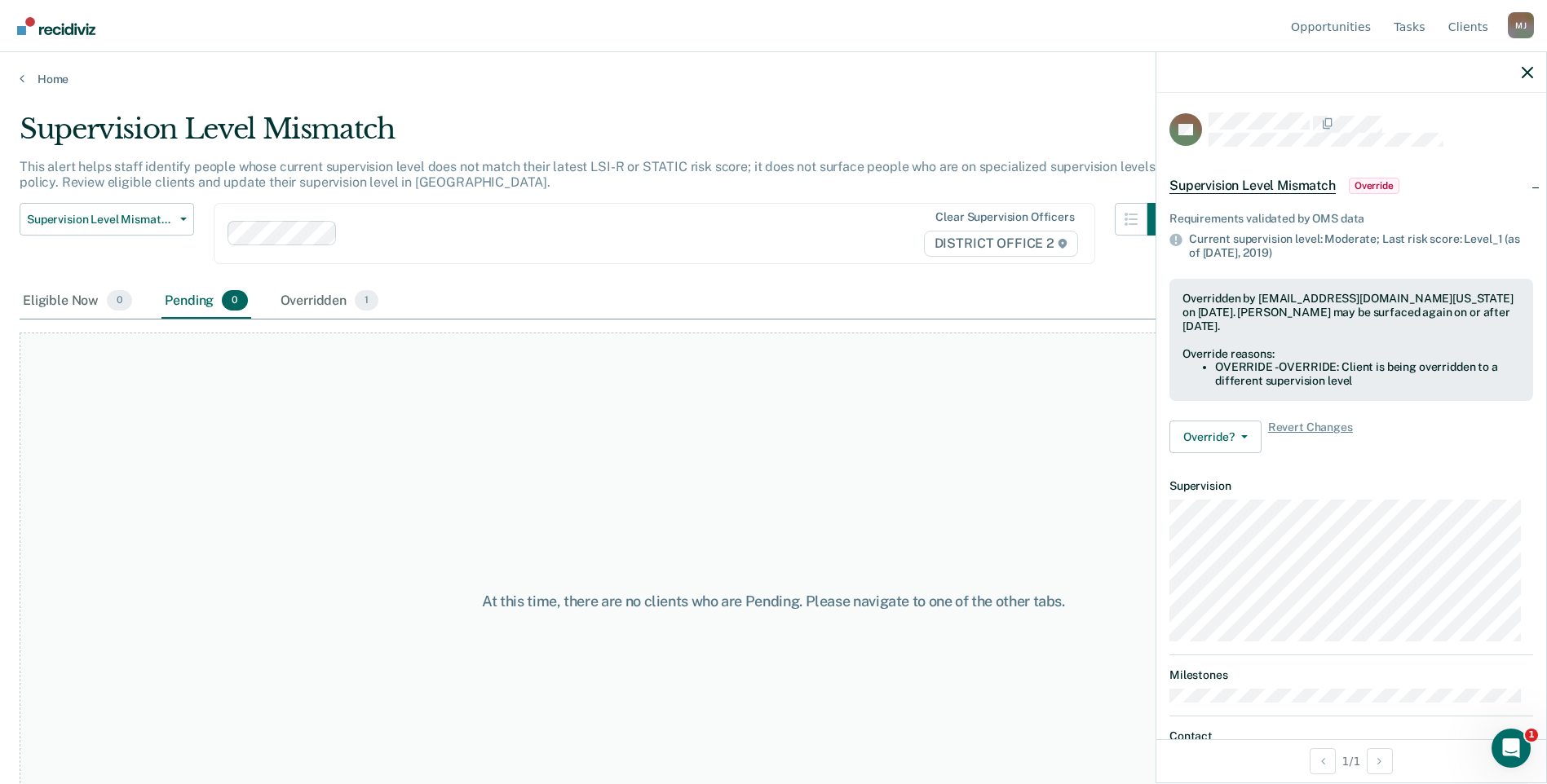
click at [1383, 186] on span "Override" at bounding box center [1373, 185] width 51 height 16
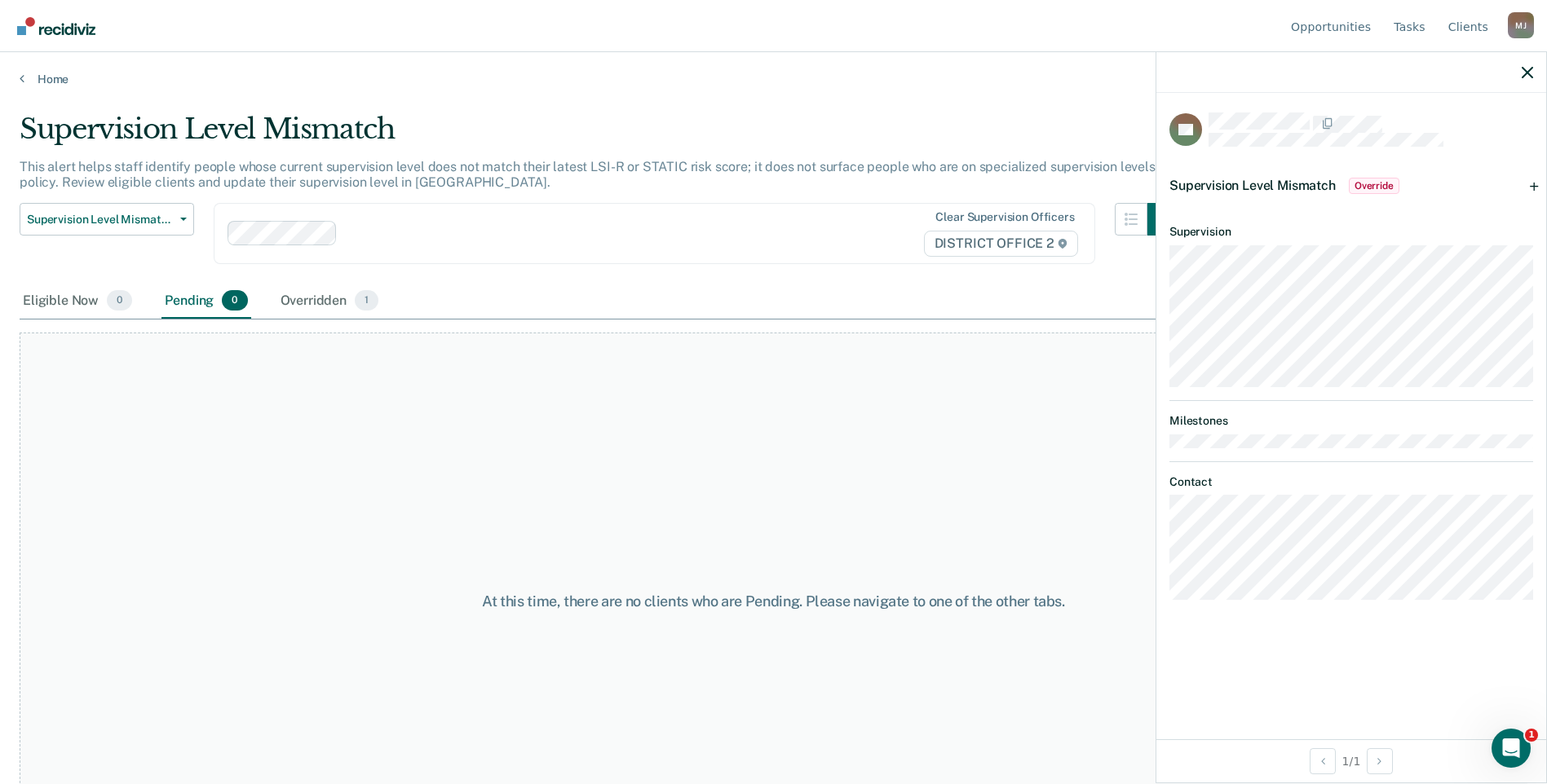
click at [1396, 186] on span "Override" at bounding box center [1373, 185] width 51 height 16
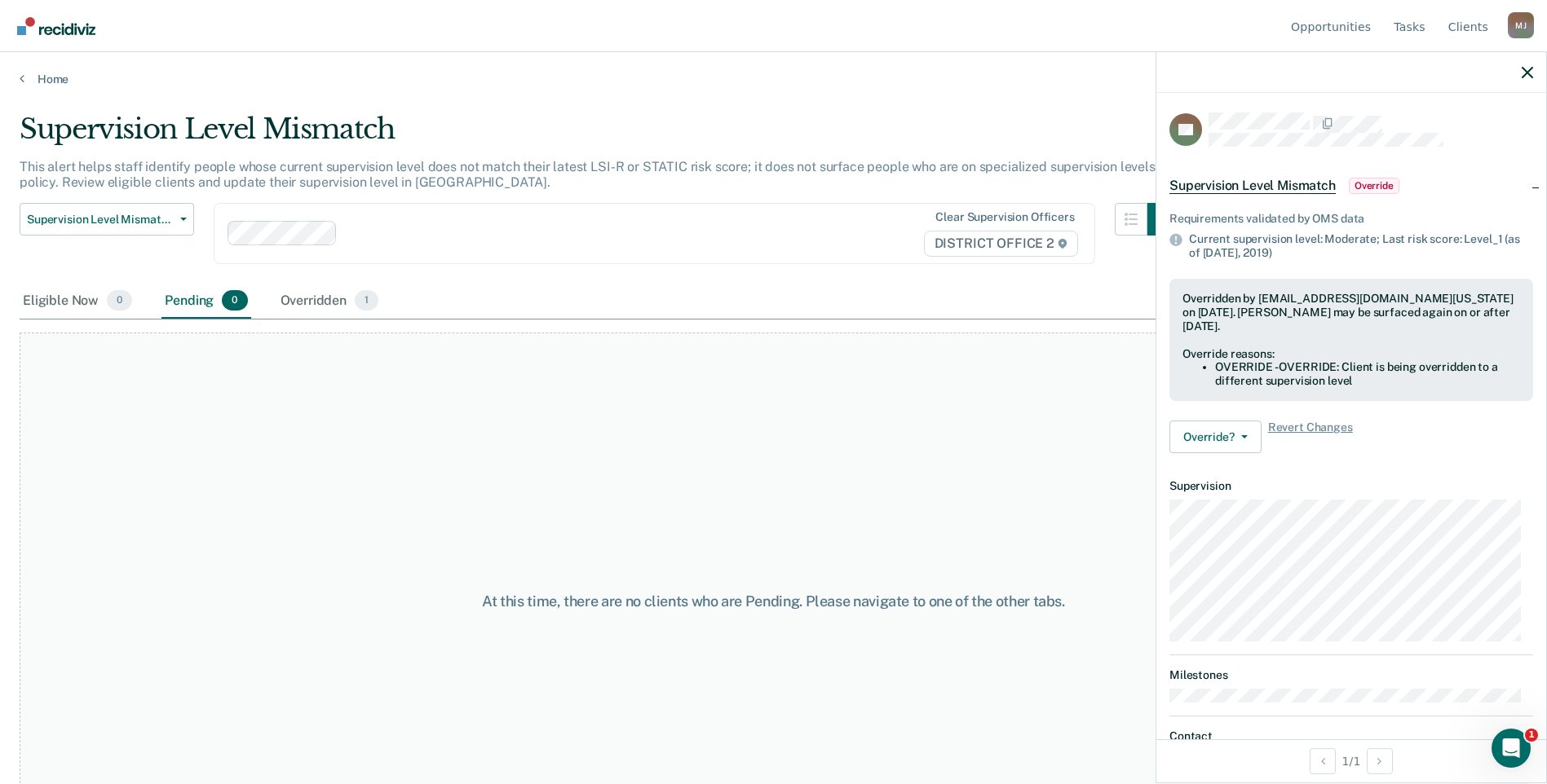
click at [1377, 198] on div "Supervision Level Mismatch Override" at bounding box center [1351, 185] width 390 height 53
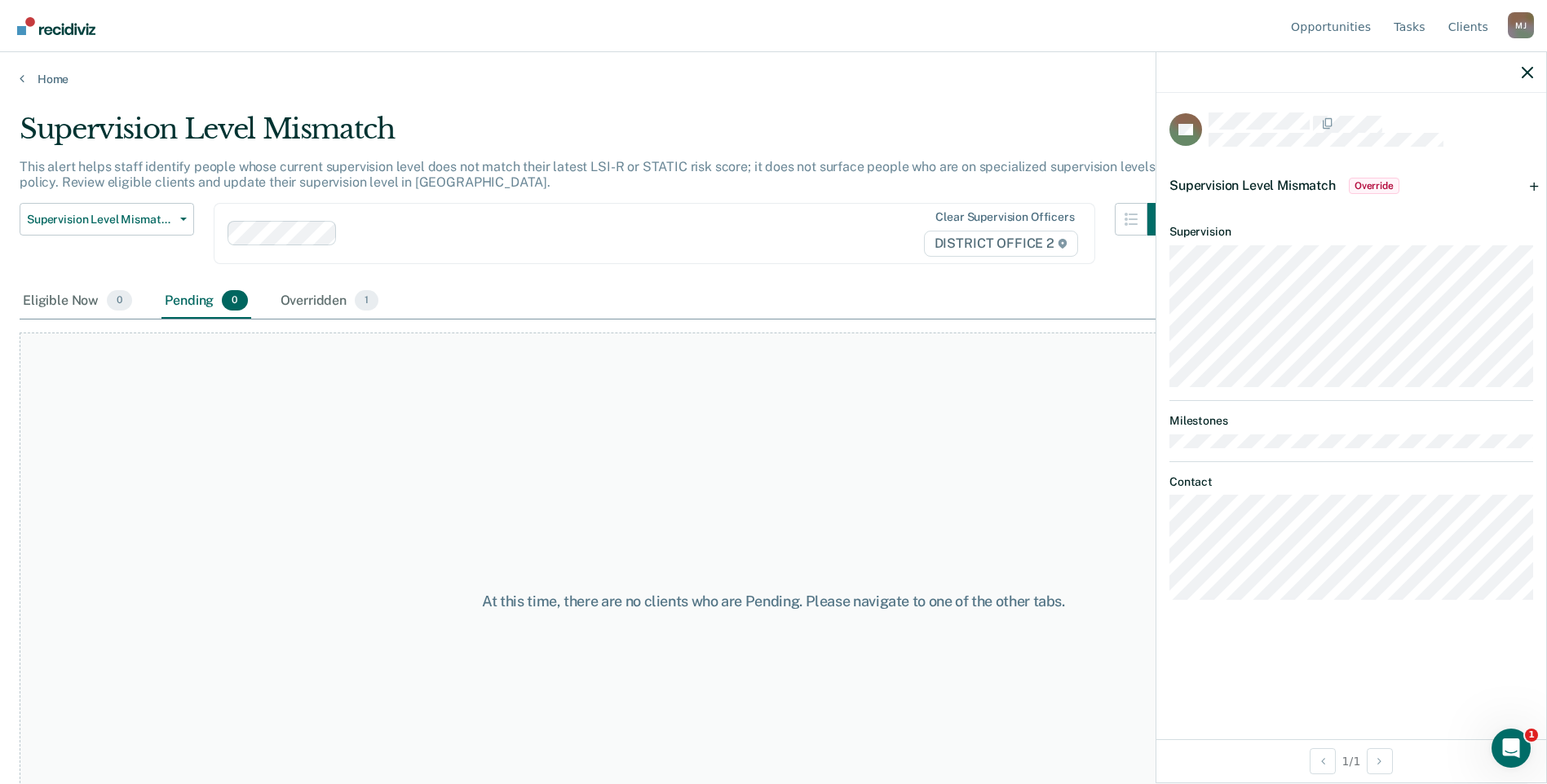
click at [1365, 185] on span "Override" at bounding box center [1373, 185] width 51 height 16
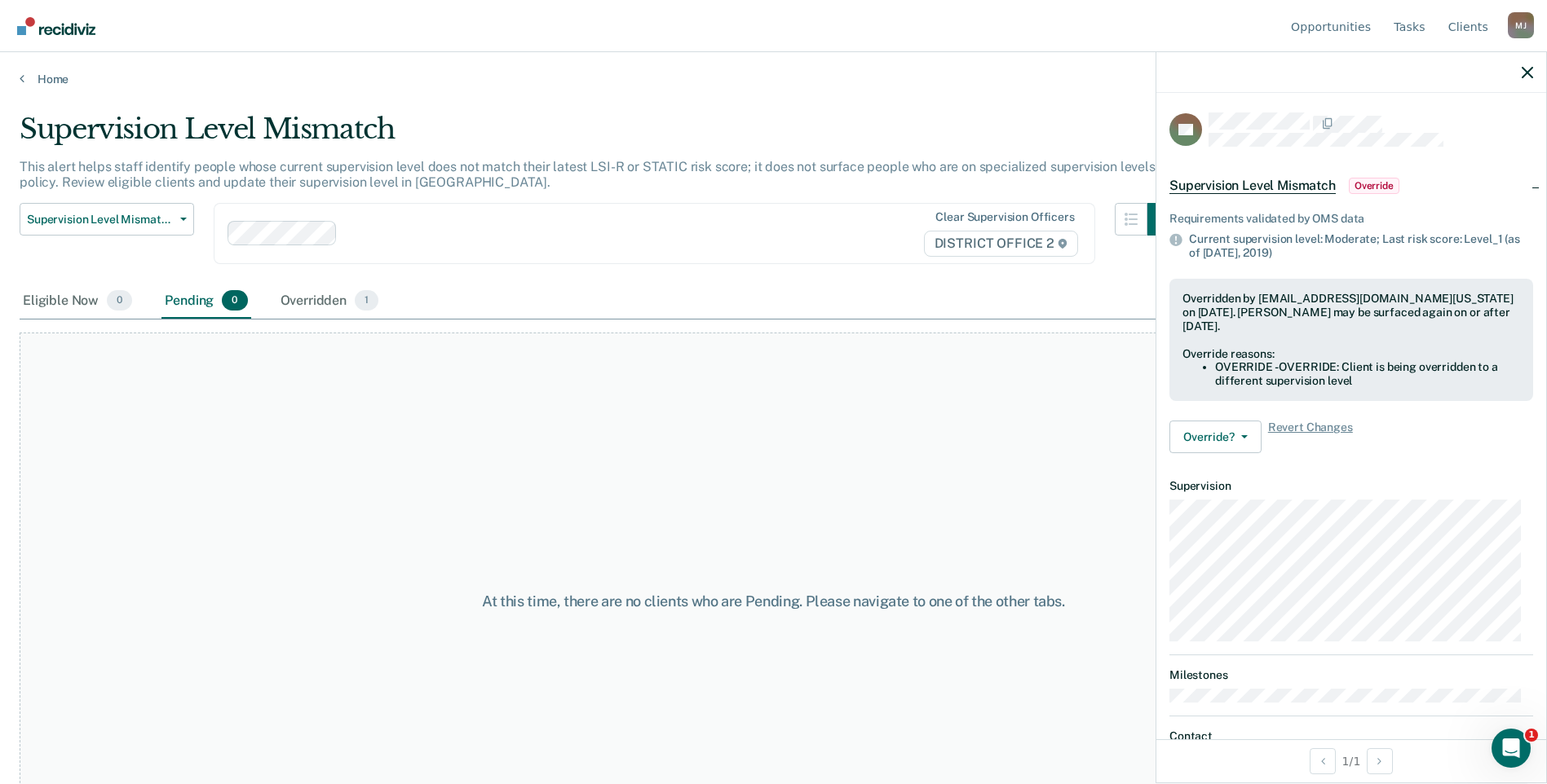
click at [1382, 178] on span "Override" at bounding box center [1373, 185] width 51 height 16
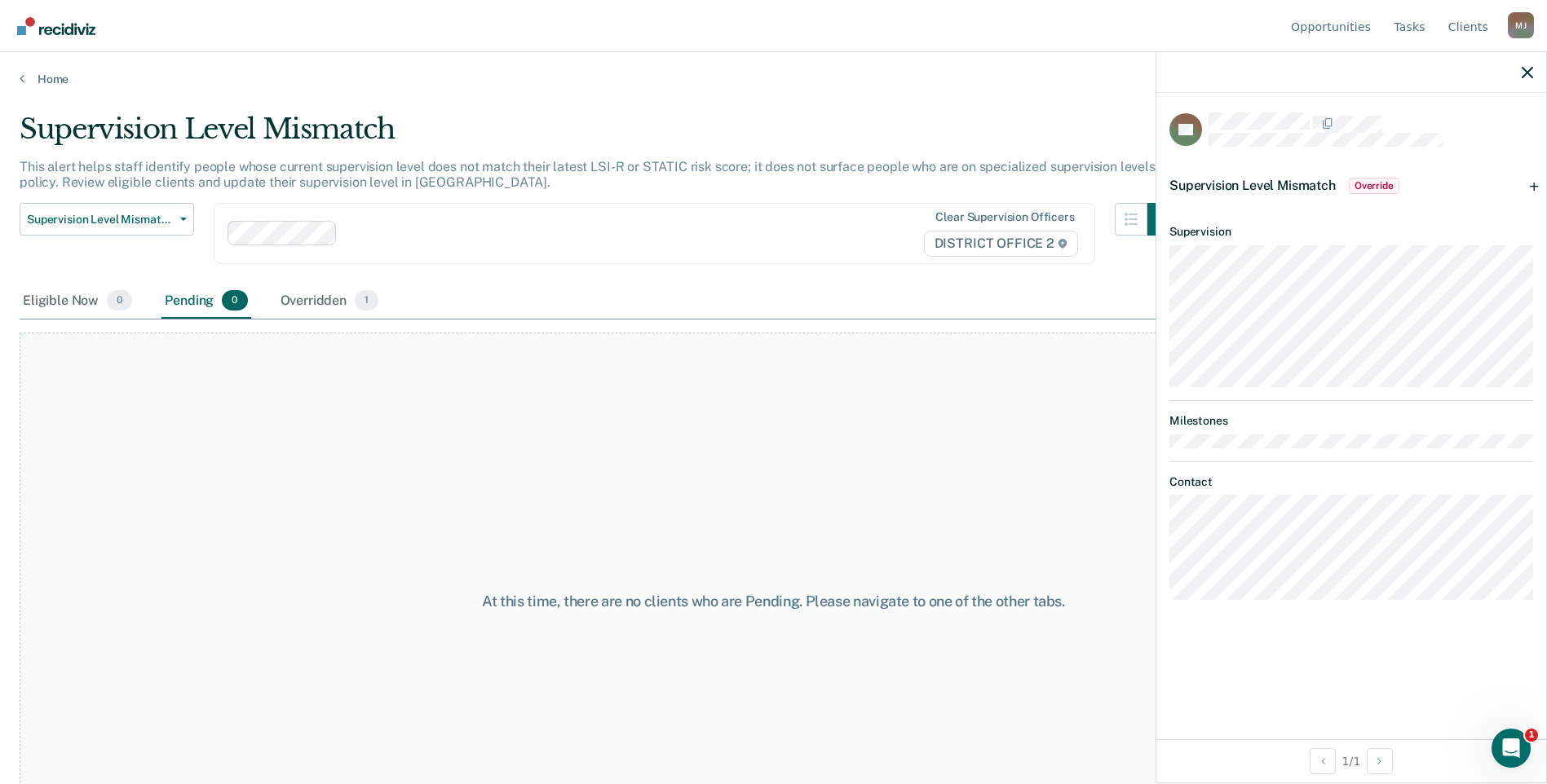
click at [1378, 180] on span "Override" at bounding box center [1373, 185] width 51 height 16
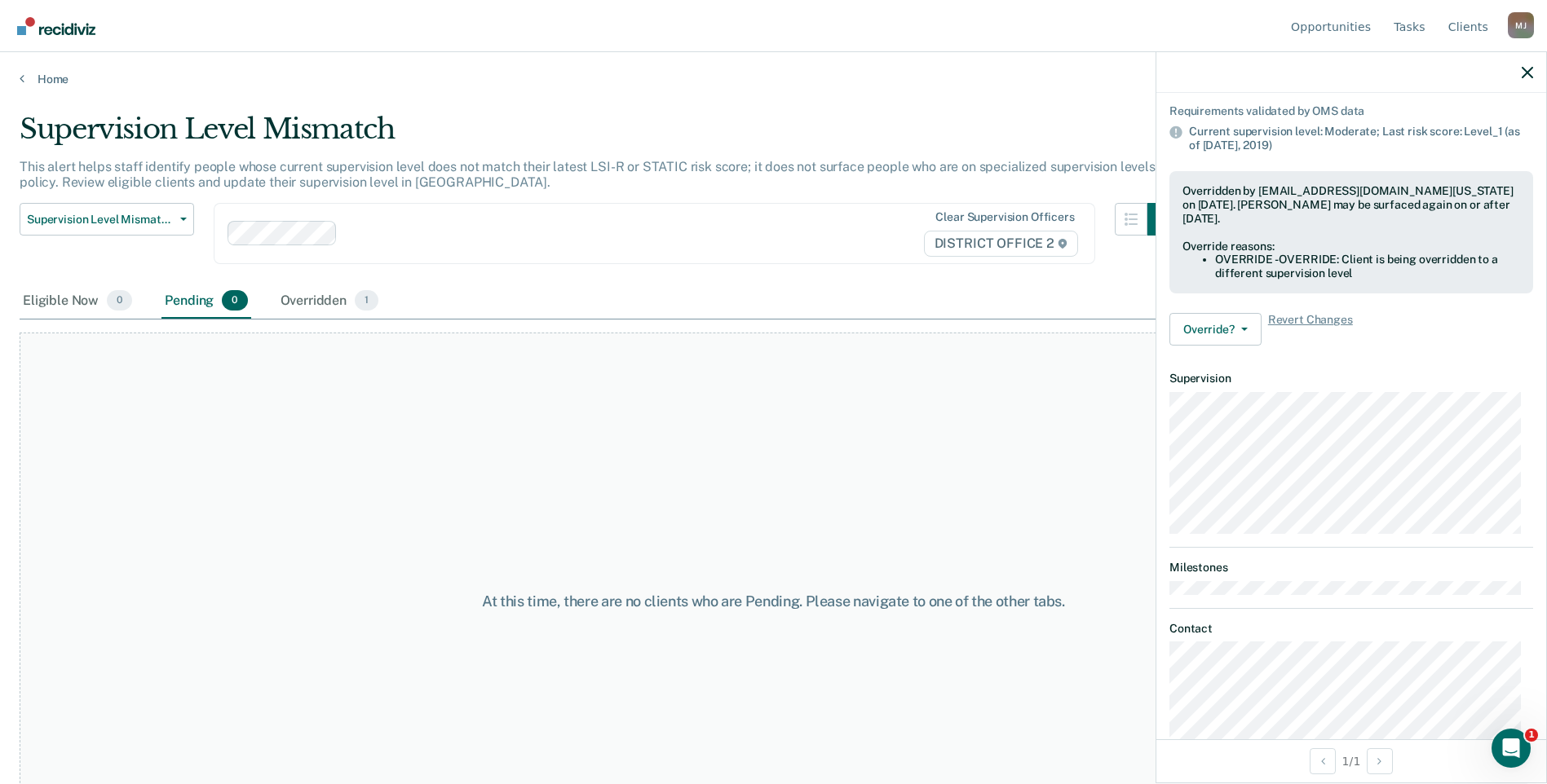
scroll to position [146, 0]
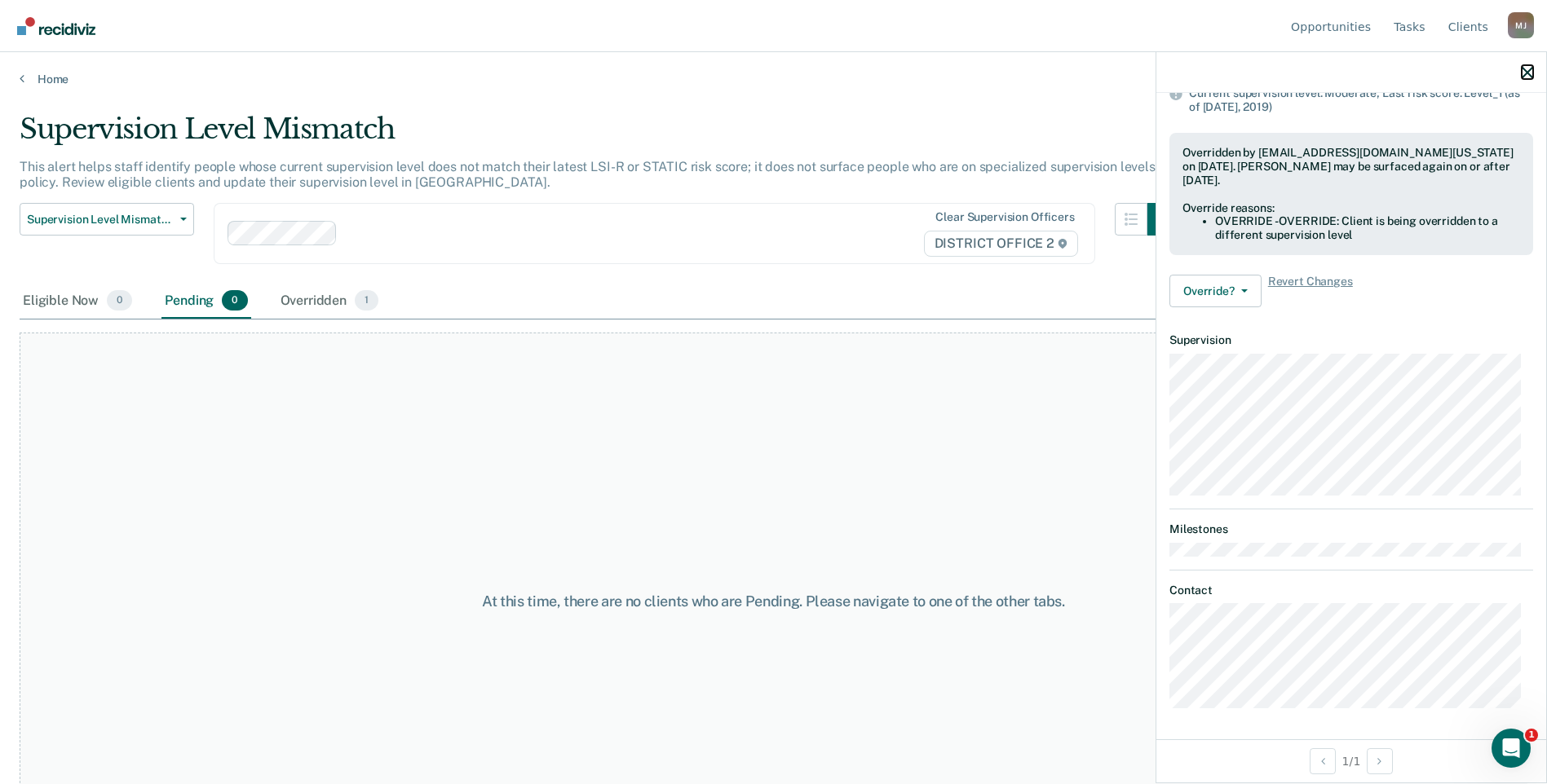
click at [1526, 67] on icon "button" at bounding box center [1527, 73] width 11 height 11
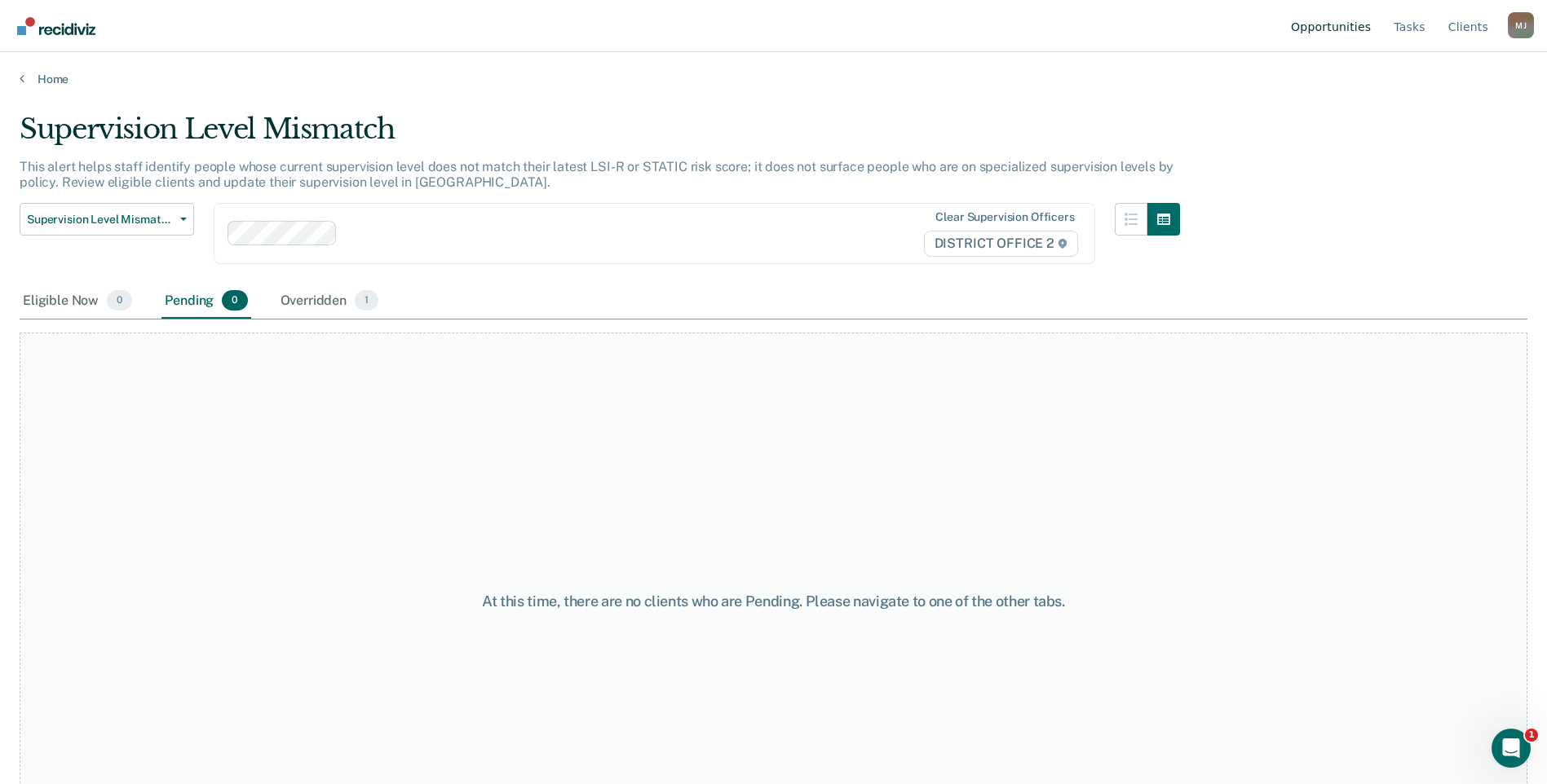
click at [1324, 25] on link "Opportunities" at bounding box center [1331, 26] width 86 height 53
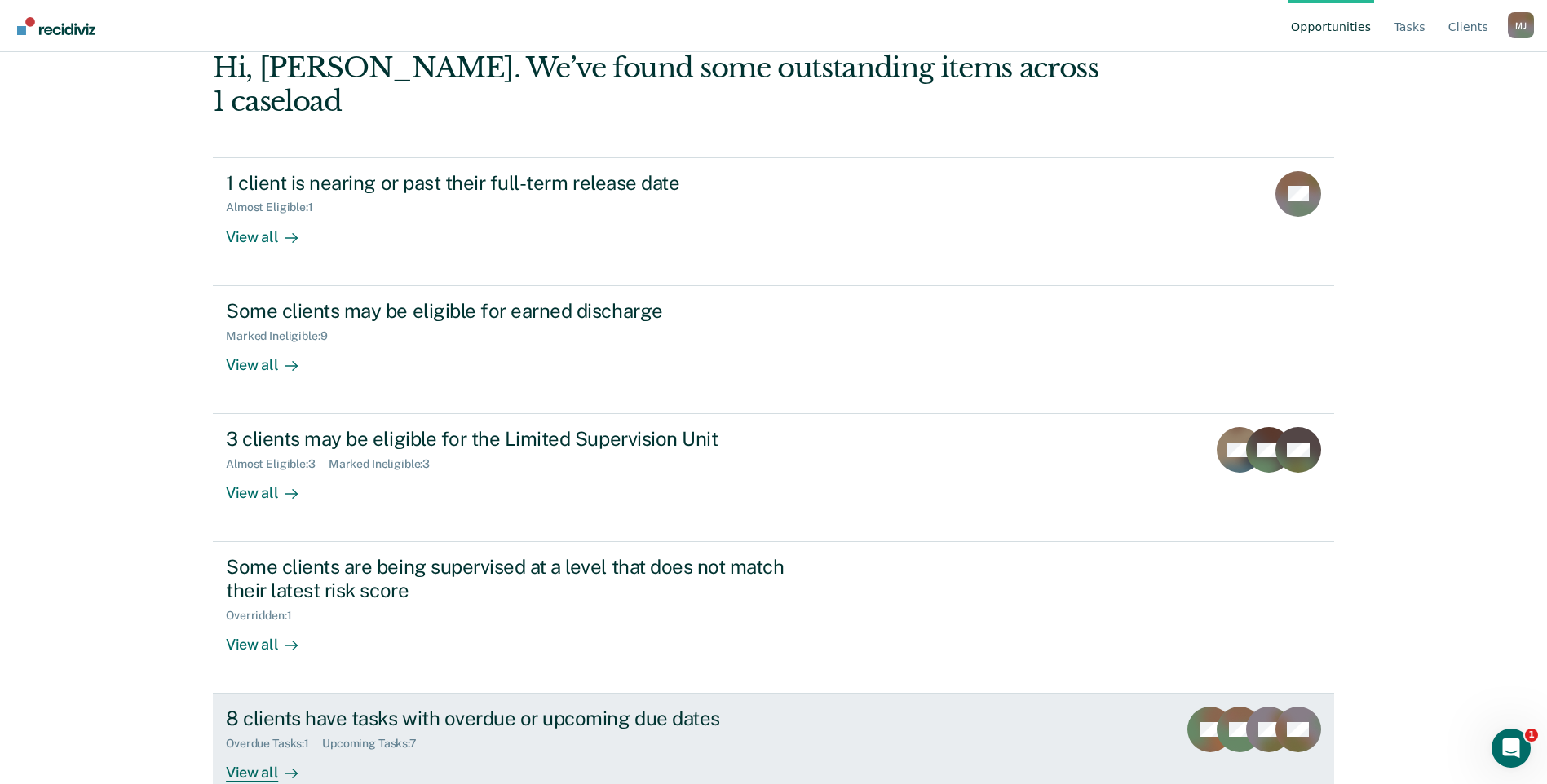
scroll to position [92, 0]
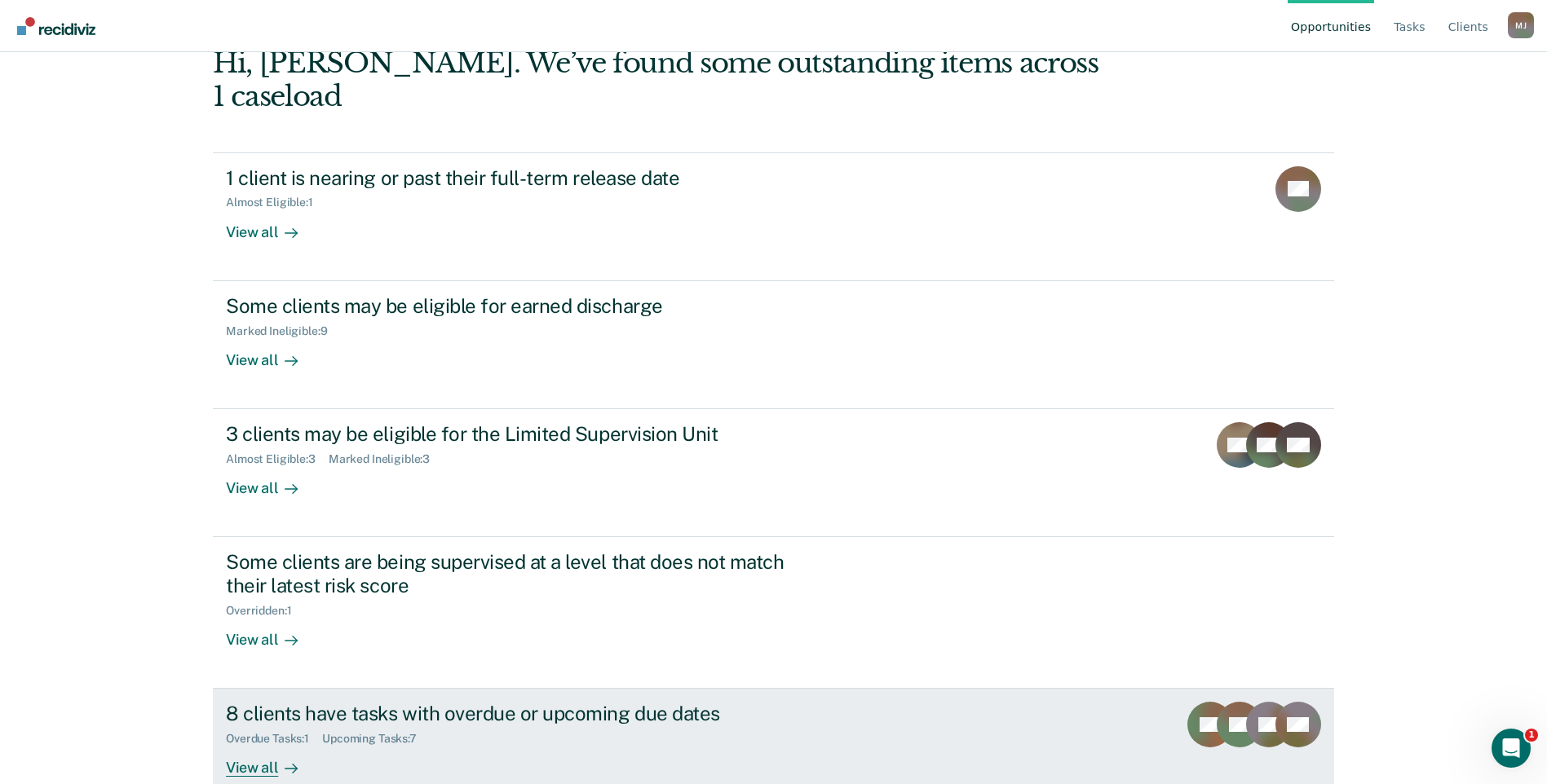
click at [319, 712] on div "8 clients have tasks with overdue or upcoming due dates Overdue Tasks : 1 Upcom…" at bounding box center [532, 739] width 612 height 75
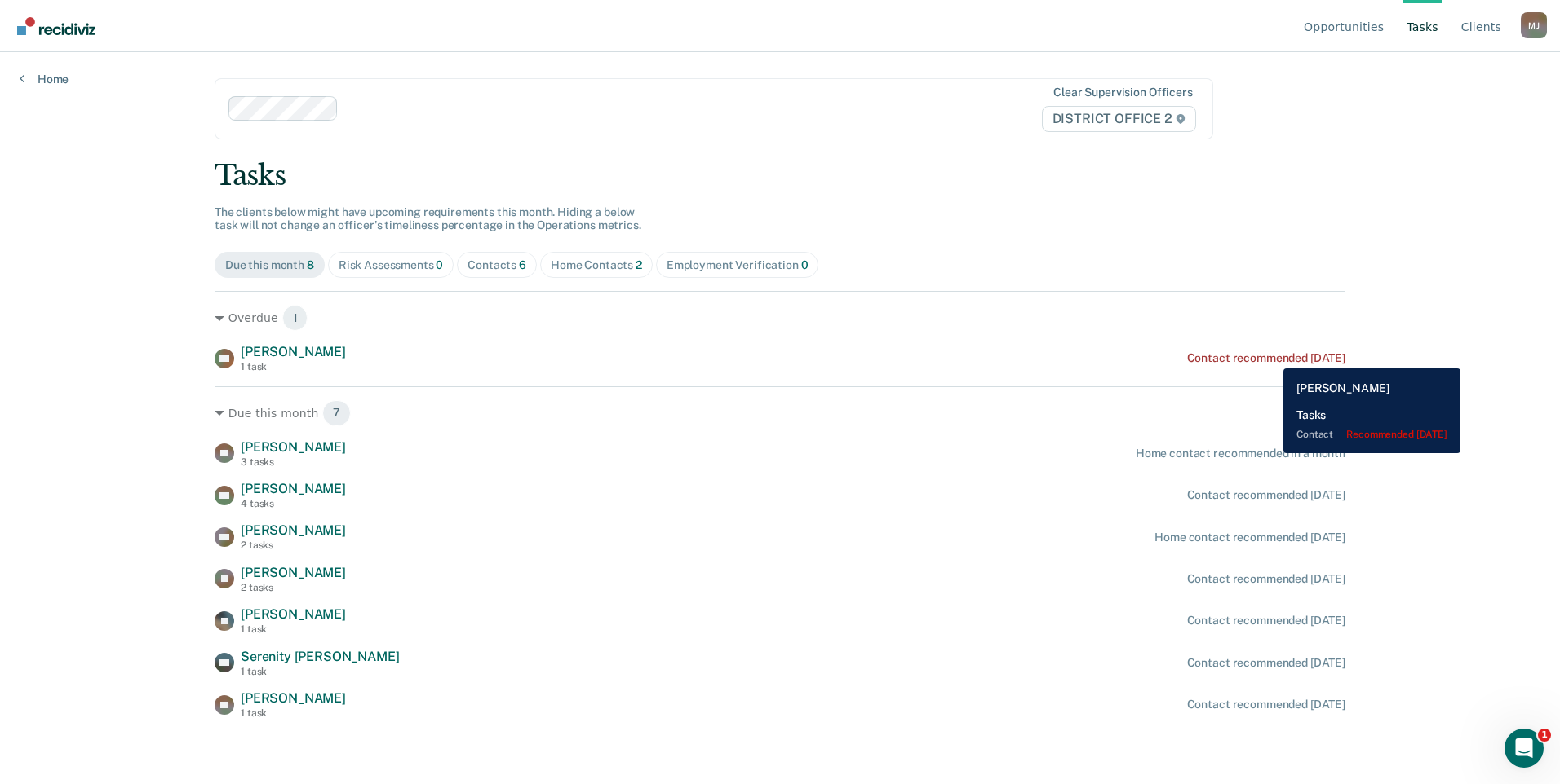
click at [1270, 357] on div "Contact recommended [DATE]" at bounding box center [1265, 359] width 158 height 13
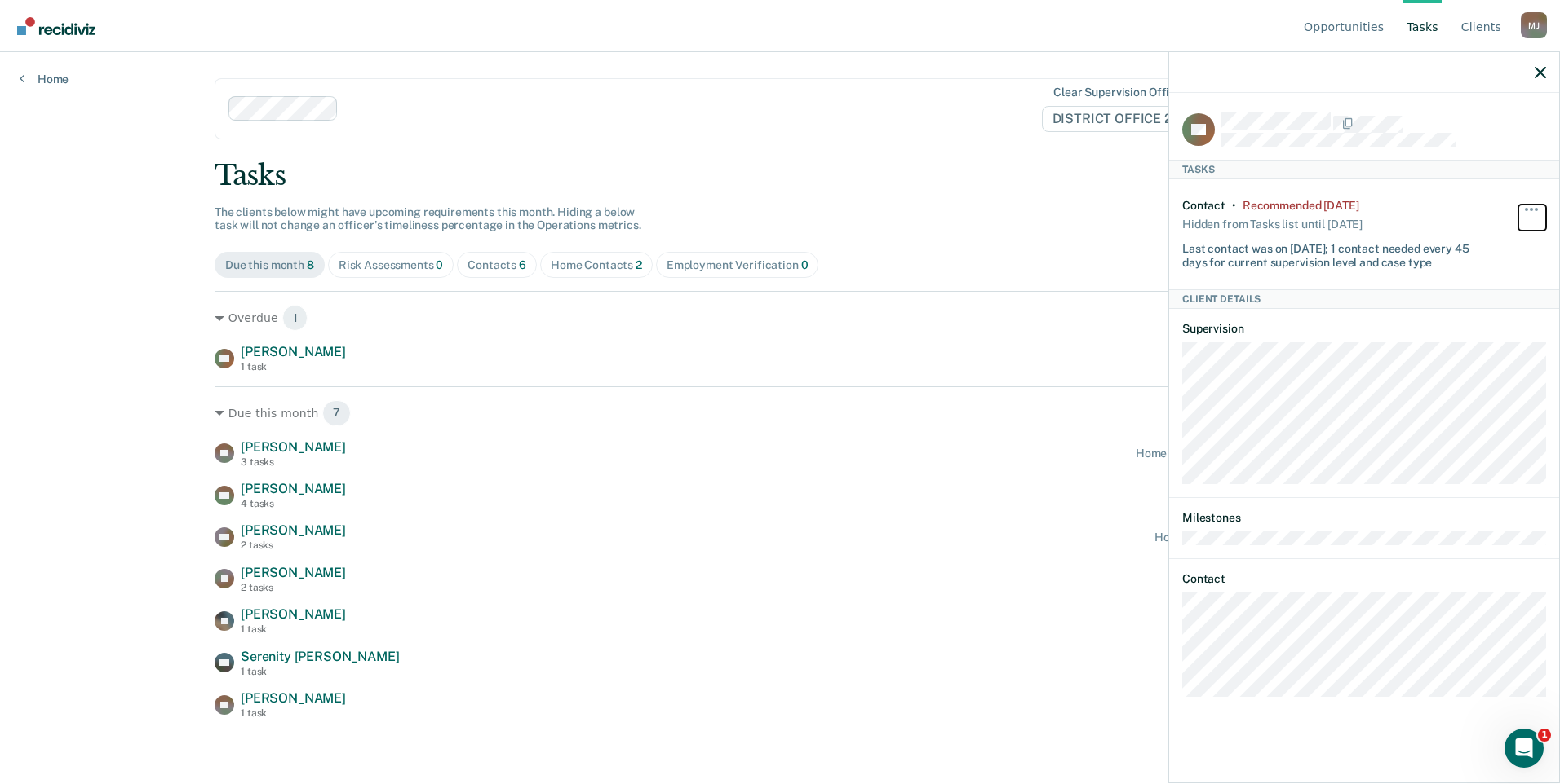
drag, startPoint x: 1527, startPoint y: 209, endPoint x: 1516, endPoint y: 208, distance: 11.0
click at [1524, 208] on button "button" at bounding box center [1531, 217] width 28 height 26
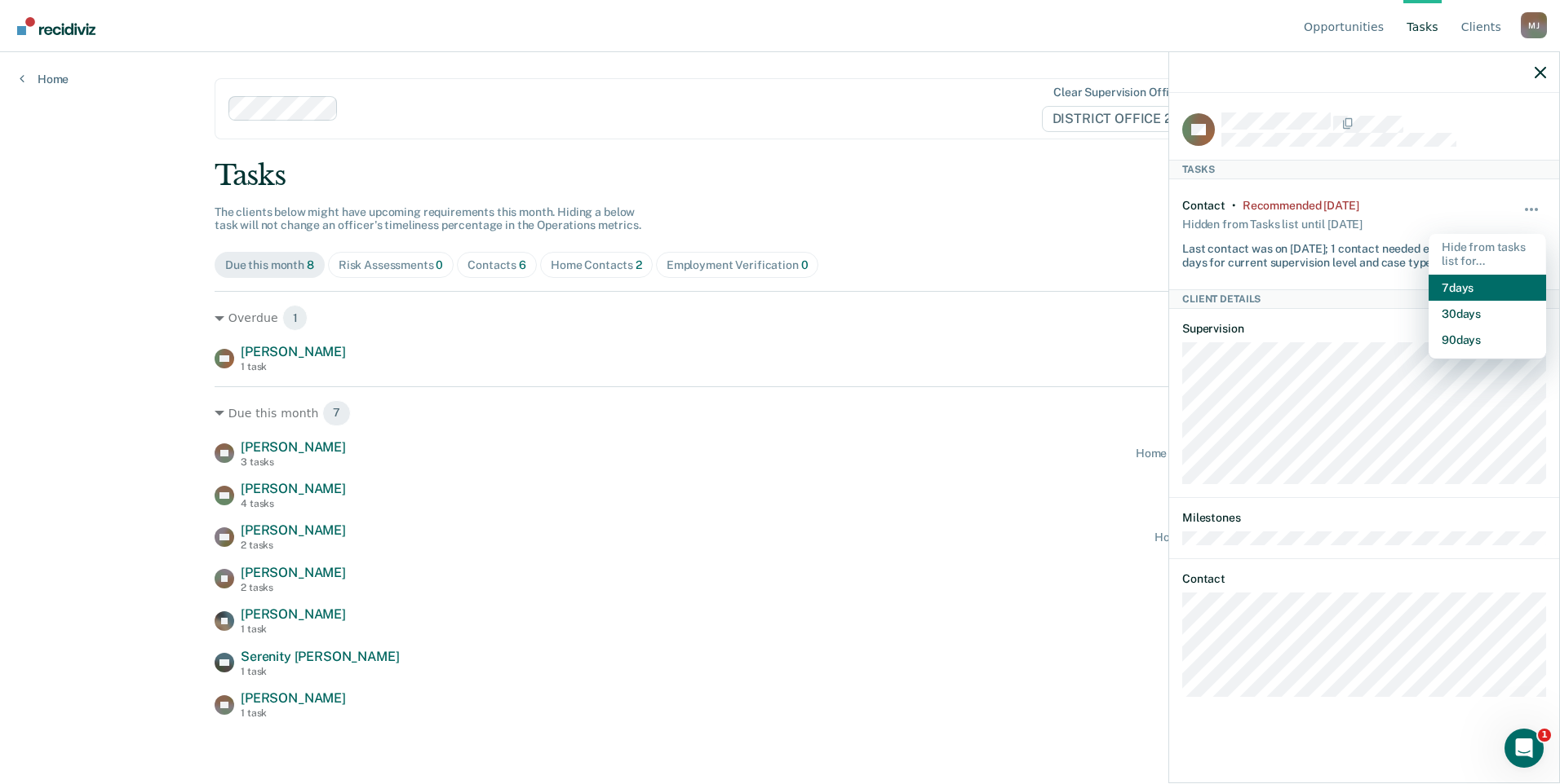
click at [1451, 280] on button "7 days" at bounding box center [1486, 287] width 118 height 26
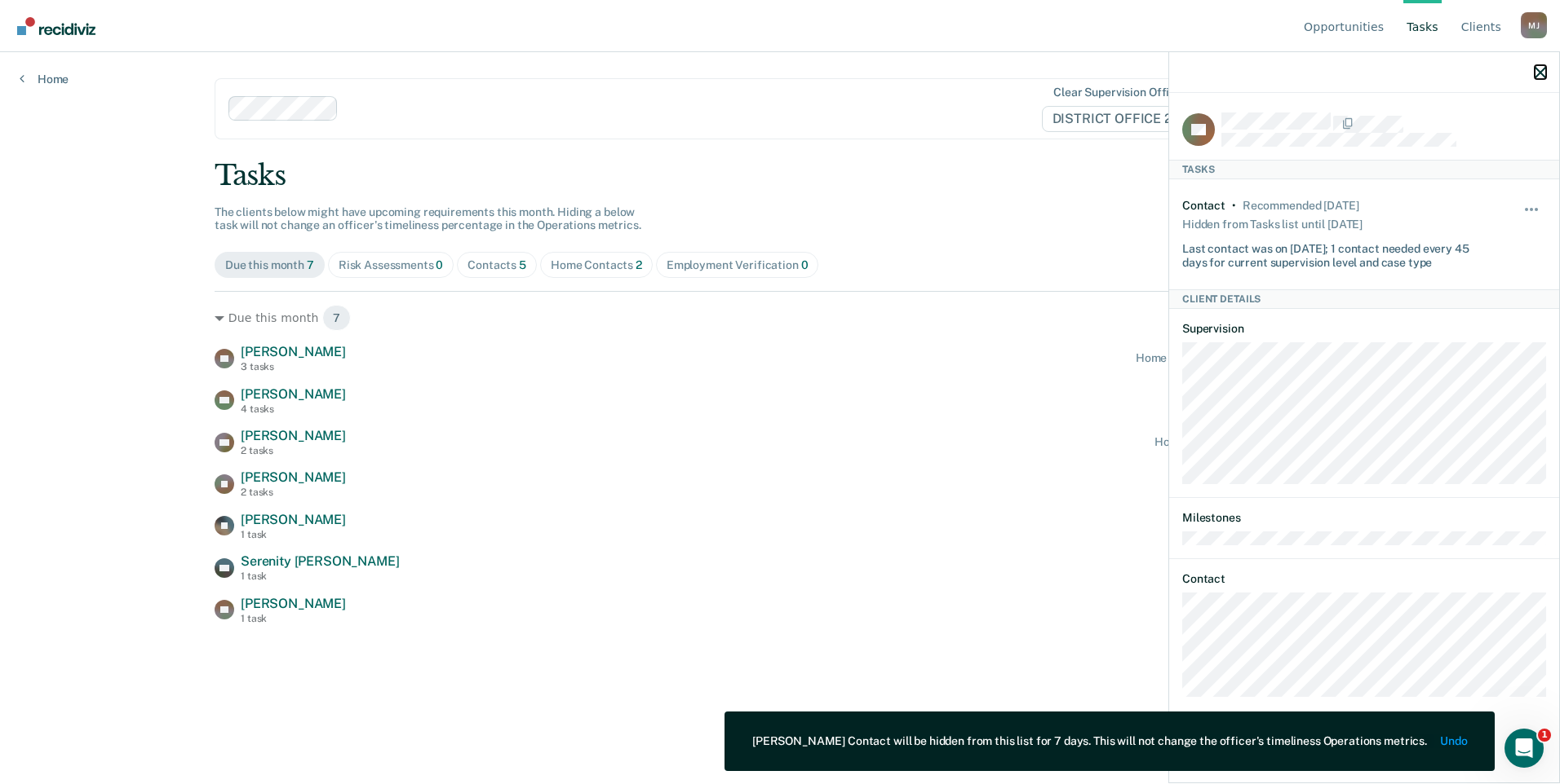
drag, startPoint x: 1537, startPoint y: 69, endPoint x: 1521, endPoint y: 74, distance: 16.8
click at [1535, 69] on icon "button" at bounding box center [1540, 73] width 11 height 11
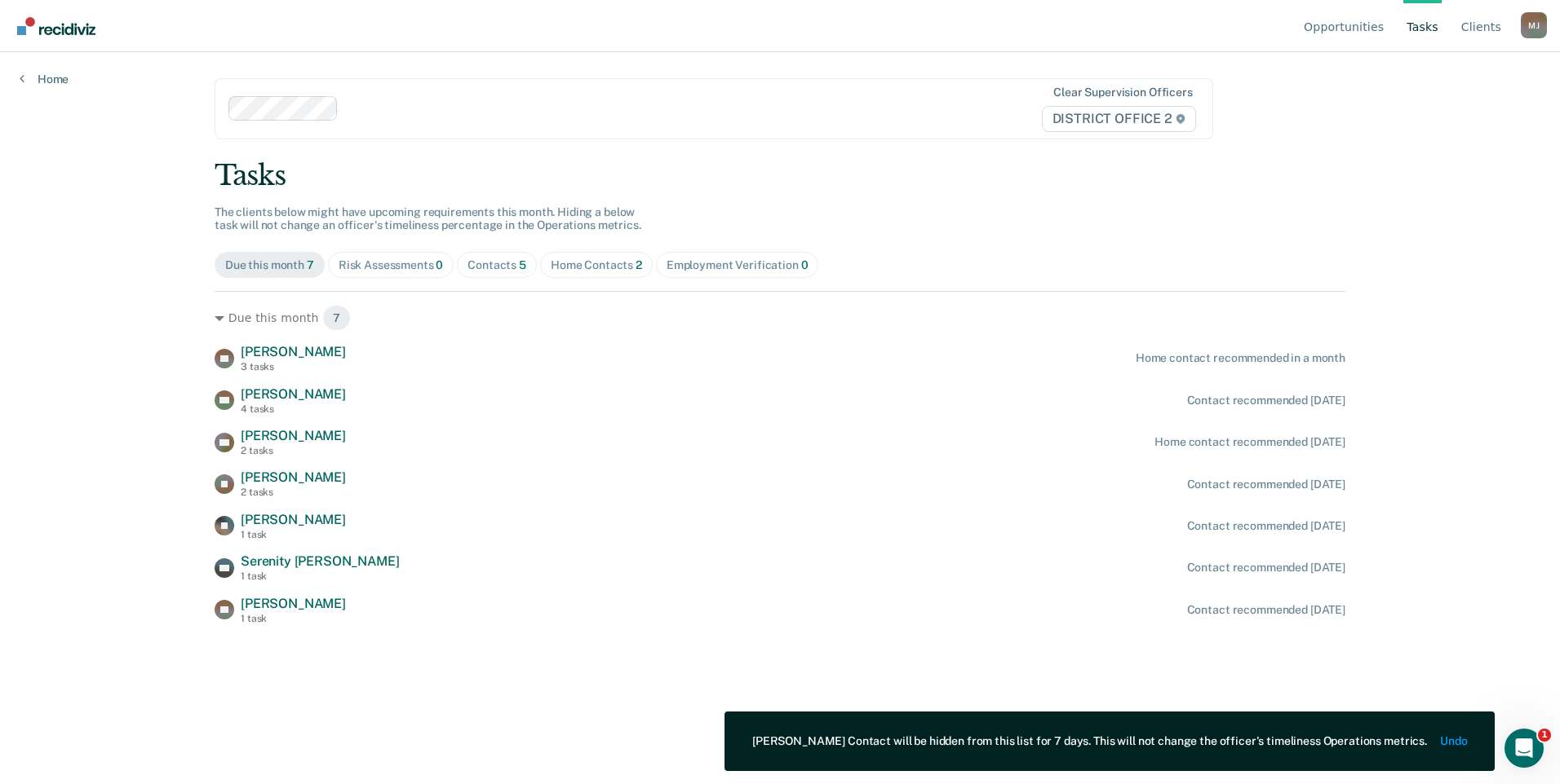
click at [573, 266] on div "Home Contacts 2" at bounding box center [597, 265] width 92 height 13
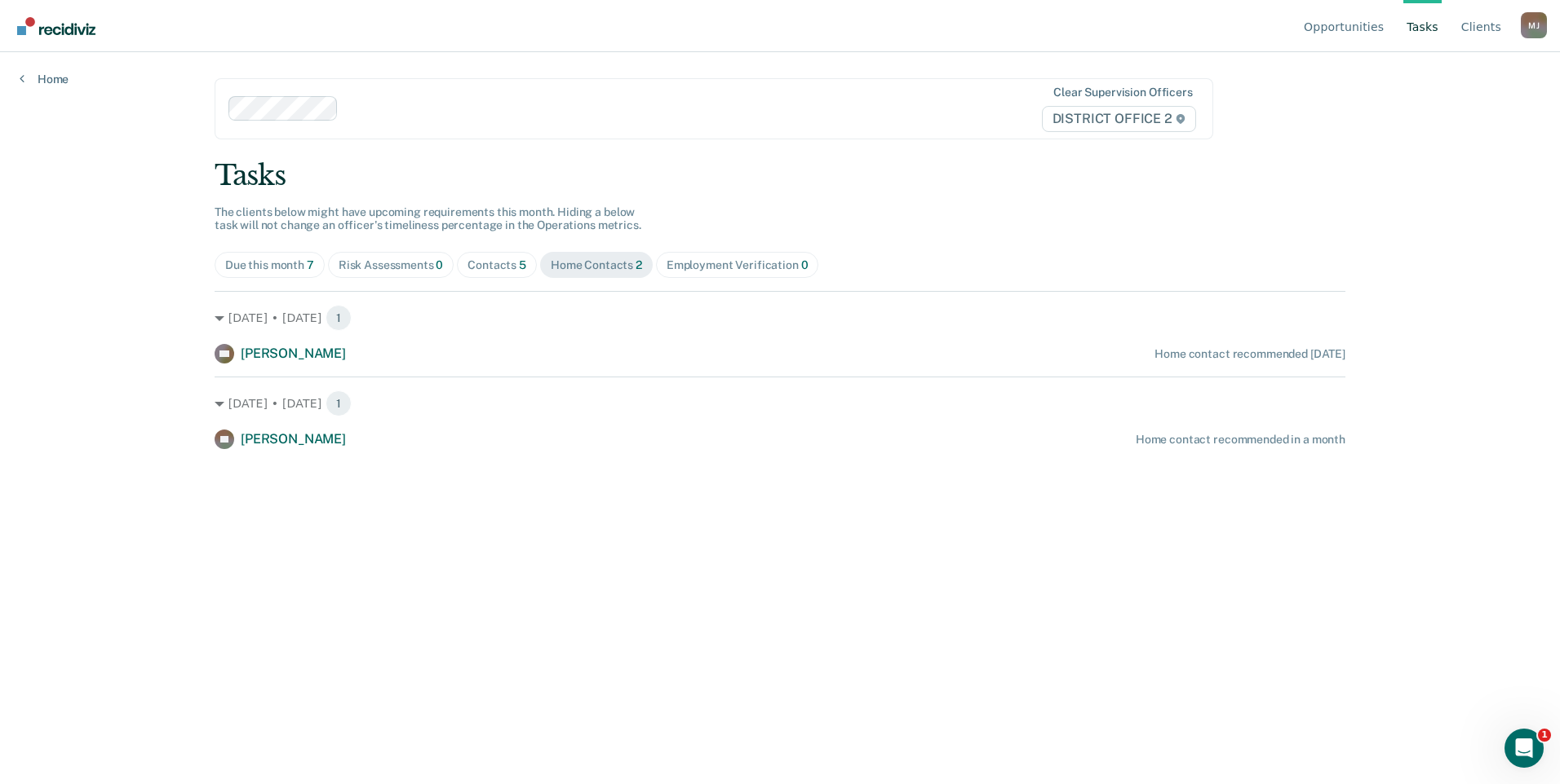
click at [303, 269] on div "Due this month 7" at bounding box center [269, 265] width 89 height 13
